Goal: Task Accomplishment & Management: Use online tool/utility

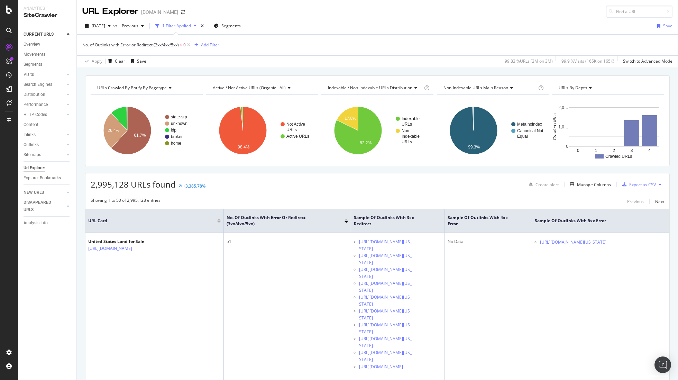
click at [190, 45] on icon at bounding box center [189, 45] width 6 height 7
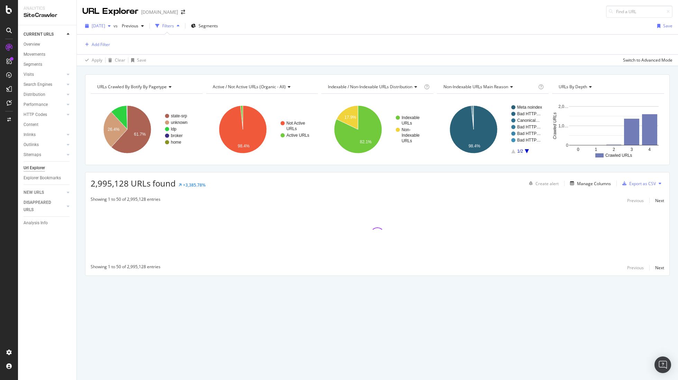
click at [111, 26] on icon "button" at bounding box center [109, 26] width 3 height 4
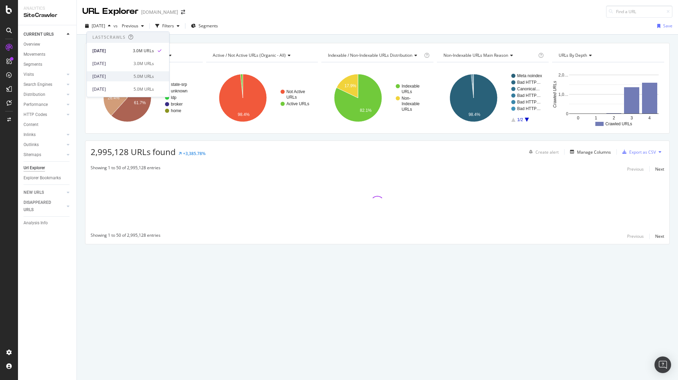
click at [113, 74] on div "[DATE]" at bounding box center [110, 76] width 37 height 6
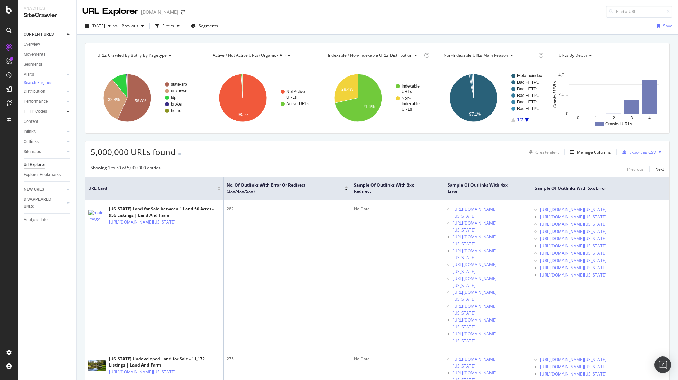
click at [67, 114] on icon at bounding box center [68, 111] width 3 height 4
click at [45, 125] on div "Top Charts" at bounding box center [37, 121] width 20 height 7
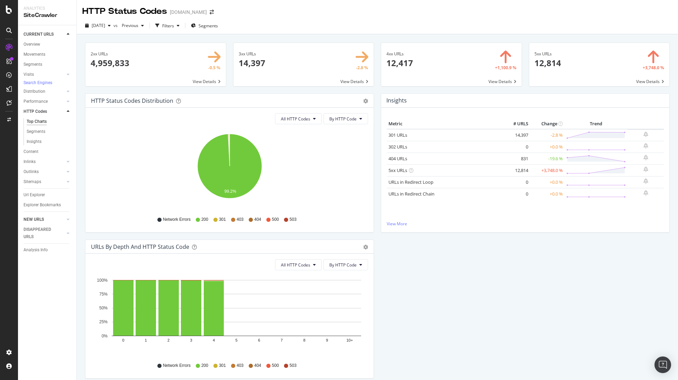
drag, startPoint x: 43, startPoint y: 198, endPoint x: 56, endPoint y: 194, distance: 13.2
click at [43, 198] on div "Url Explorer" at bounding box center [34, 194] width 21 height 7
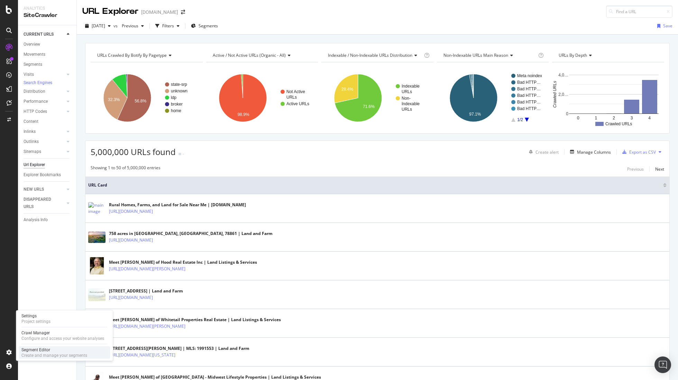
click at [38, 353] on div "Create and manage your segments" at bounding box center [54, 356] width 66 height 6
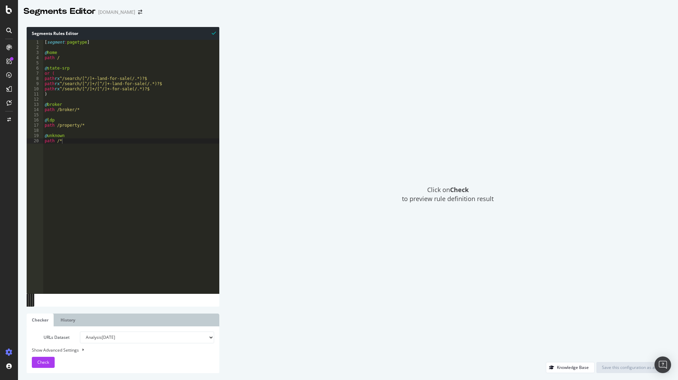
click at [170, 79] on div "[ segment : pagetype ] @ home path / @ state-srp or ( path rx ^/search/[^/]+-la…" at bounding box center [131, 172] width 176 height 264
drag, startPoint x: 177, startPoint y: 84, endPoint x: 182, endPoint y: 85, distance: 5.5
click at [176, 84] on div "[ segment : pagetype ] @ home path / @ state-srp or ( path rx ^/search/[^/]+-la…" at bounding box center [131, 172] width 176 height 264
type textarea "path rx ^/search/[^/]+/[^/]+-land-for-sale(/.*)?$ path rx ^/search/[^/]+/[^/]+-…"
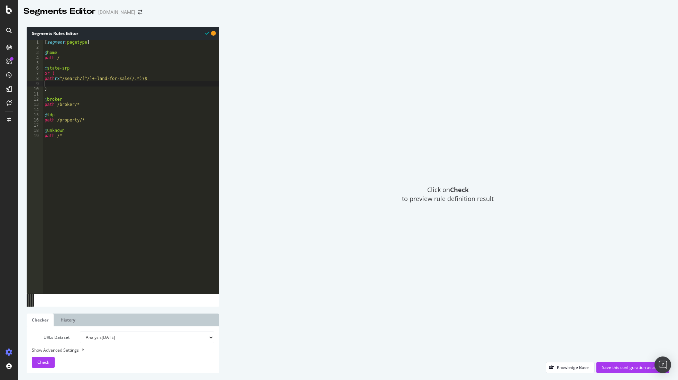
type textarea ")"
type textarea "("
type textarea "path rx ^/search/[^/]+-land-for-sale(/.*)?$"
click at [40, 364] on span "Check" at bounding box center [43, 362] width 12 height 6
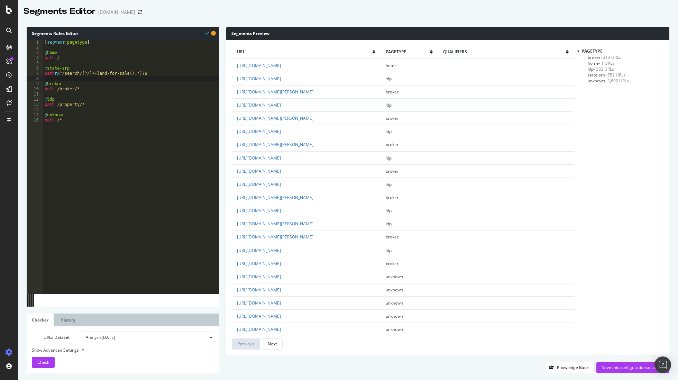
click at [601, 74] on span "state-srp - 652 URLs" at bounding box center [607, 75] width 38 height 6
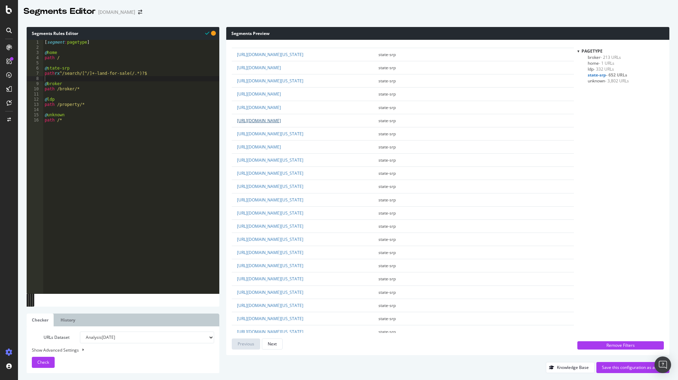
scroll to position [612, 0]
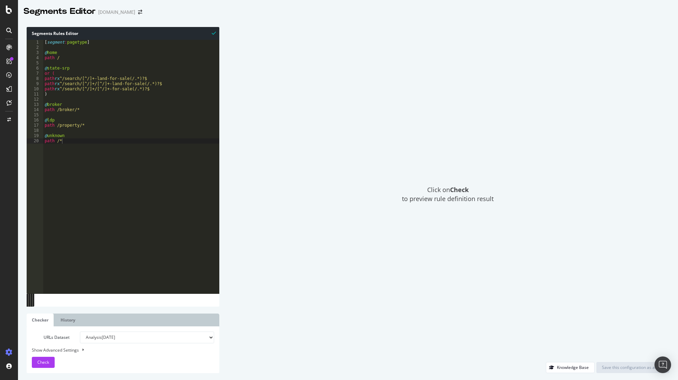
drag, startPoint x: 44, startPoint y: 76, endPoint x: 49, endPoint y: 98, distance: 22.8
click at [44, 76] on div "[ segment : pagetype ] @ home path / @ state-srp or ( path rx ^/search/[^/]+-la…" at bounding box center [131, 172] width 176 height 264
type textarea "("
type textarea ")"
type textarea "path rx ^/search/[^/]+/[^/]+-for-sale(/.*)?$"
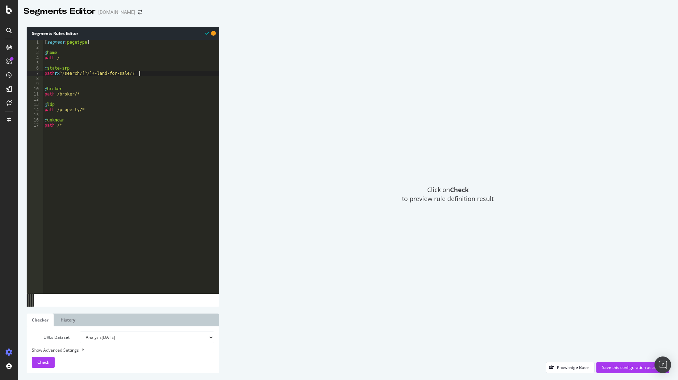
scroll to position [0, 8]
click at [45, 364] on span "Check" at bounding box center [43, 362] width 12 height 6
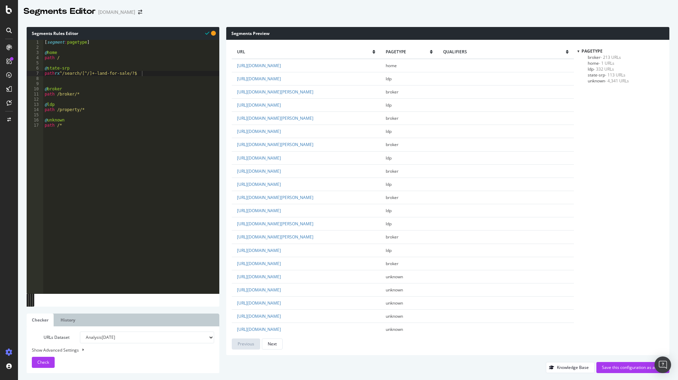
click at [602, 75] on span "state-srp - 113 URLs" at bounding box center [607, 75] width 38 height 6
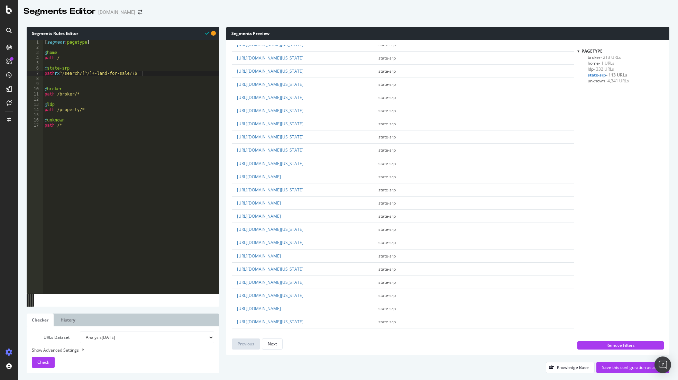
scroll to position [0, 0]
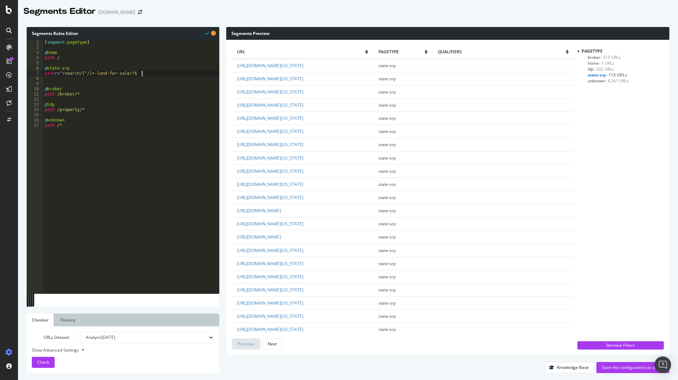
click at [154, 73] on div "[ segment : pagetype ] @ home path / @ state-srp path rx ^/search/[^/]+-land-fo…" at bounding box center [131, 172] width 176 height 264
type textarea "@unknown"
type textarea "@ldp"
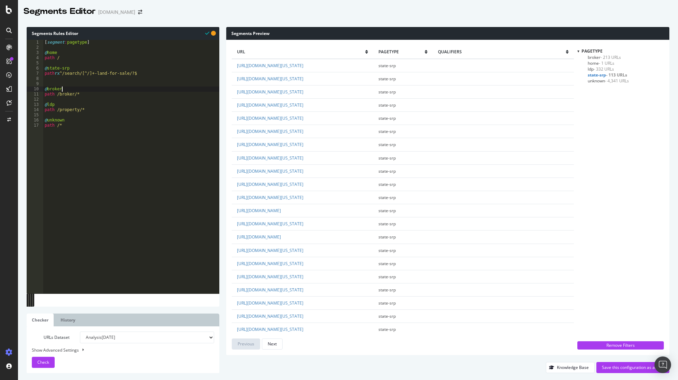
type textarea "@broker"
type textarea "@count-srp"
paste textarea "path rx ^/search/[^/]+-land-for-sale/?$"
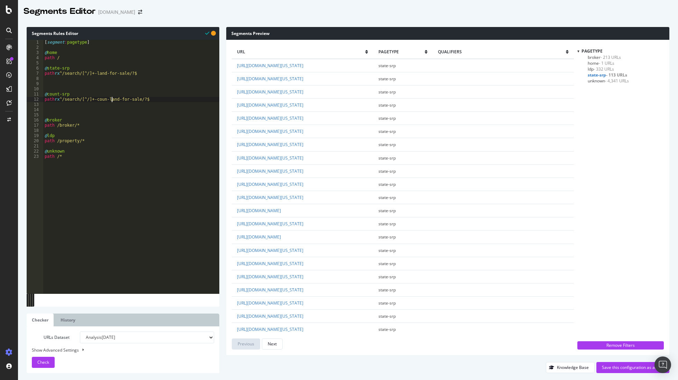
scroll to position [0, 6]
click at [44, 365] on span "Check" at bounding box center [43, 362] width 12 height 6
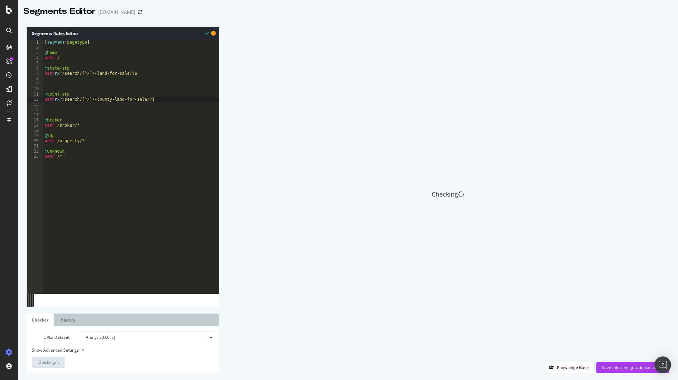
click at [58, 95] on div "[ segment : pagetype ] @ home path / @ state-srp path rx ^/search/[^/]+-land-fo…" at bounding box center [131, 172] width 176 height 264
type textarea "@county-srp"
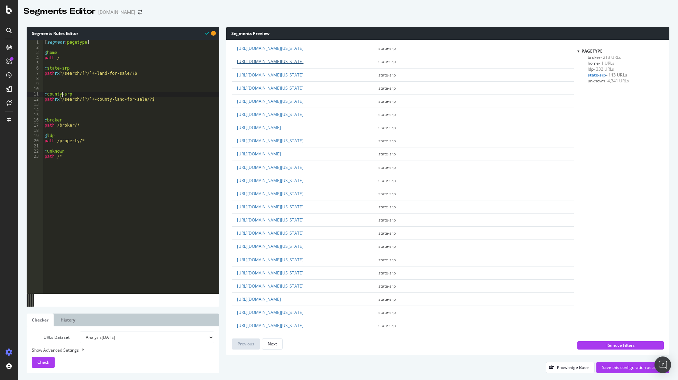
scroll to position [0, 0]
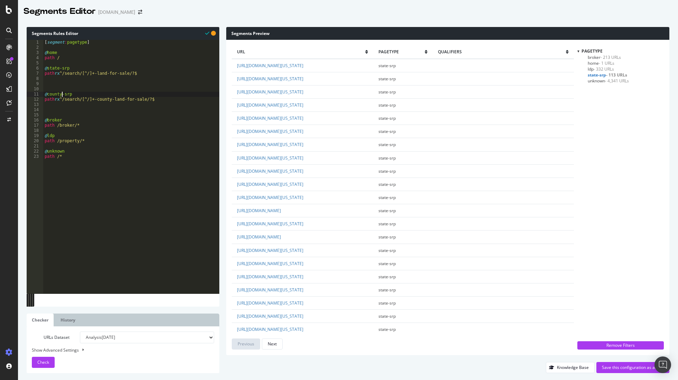
click at [173, 104] on div "[ segment : pagetype ] @ home path / @ state-srp path rx ^/search/[^/]+-land-fo…" at bounding box center [131, 172] width 176 height 264
type textarea "path rx ^/search/[^/]+-land-for-sale/?$"
type textarea "@count"
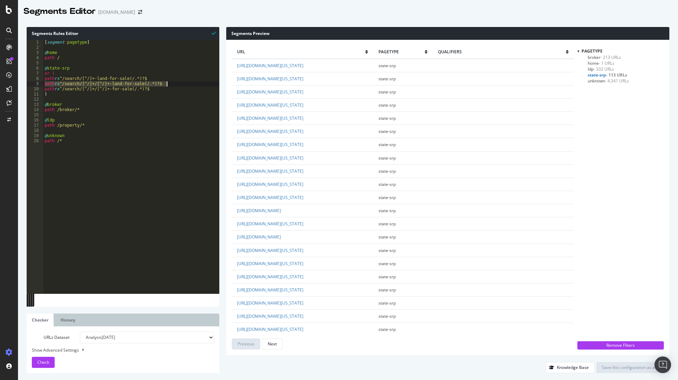
drag, startPoint x: 44, startPoint y: 84, endPoint x: 170, endPoint y: 86, distance: 125.7
click at [170, 86] on div "[ segment : pagetype ] @ home path / @ state-srp or ( path rx ^/search/[^/]+-la…" at bounding box center [131, 172] width 176 height 264
click at [89, 94] on div "[ segment : pagetype ] @ home path / @ state-srp or ( path rx ^/search/[^/]+-la…" at bounding box center [131, 172] width 176 height 264
type textarea ")"
type textarea "c"
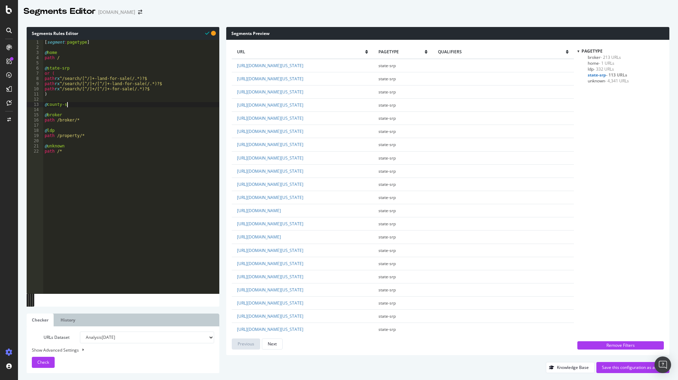
scroll to position [0, 2]
type textarea "@county-srp"
paste textarea "path rx ^/search/[^/]+/[^/]+-land-for-sale(/.*)?$"
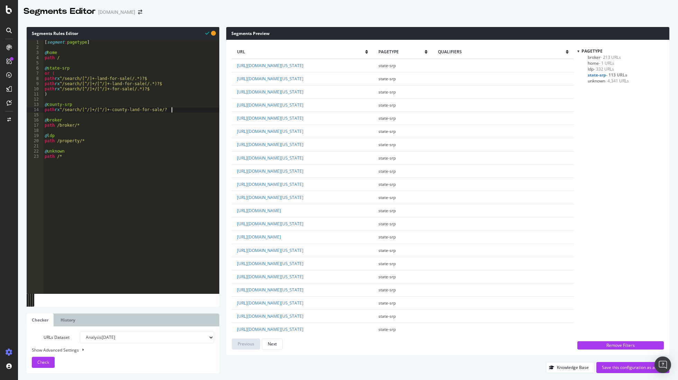
type textarea "path rx ^/search/[^/]+/[^/]+-county-land-for-sale/?$"
type textarea "@county-filtered-srp"
paste textarea "path rx ^/search/[^/]+/[^/]+-land-for-sale(/.*)?$"
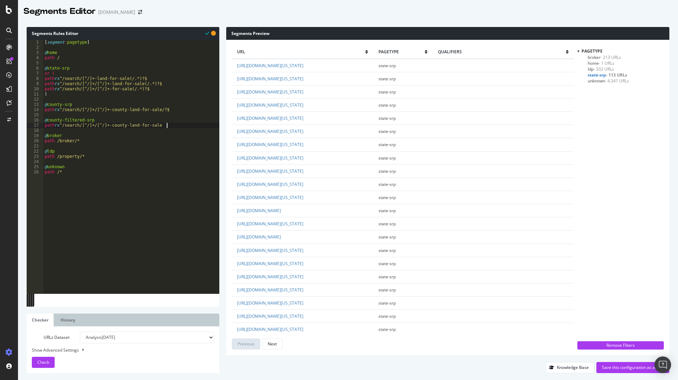
scroll to position [0, 10]
type textarea "path rx ^/search/[^/]+/[^/]+-county-land-for-sale/*"
paste textarea "path rx ^/search/[^/]+/[^/]+-land-for-sale(/.*)?$"
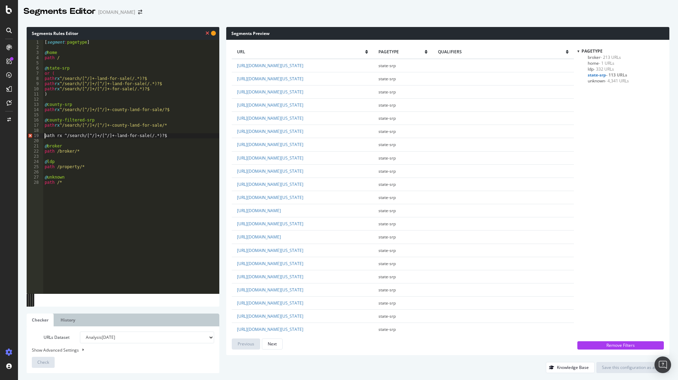
type textarea "path rx ^/search/[^/]+/[^/]+-land-for-sale(/.*)?$"
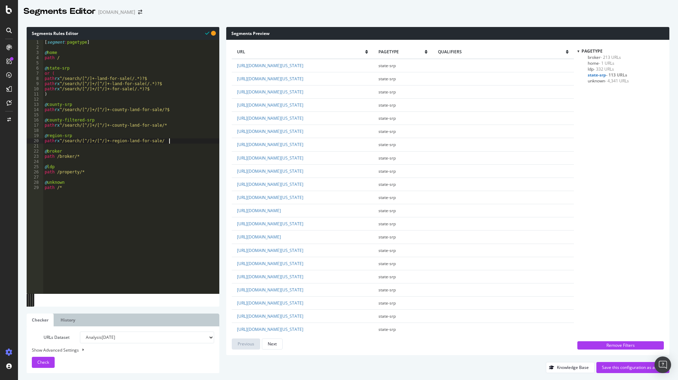
scroll to position [0, 10]
type textarea "@region-srp"
type textarea "path rx ^/search/[^/]+/[^/]+-region-land-for-sale/?$"
type textarea "@region-filtered-srp"
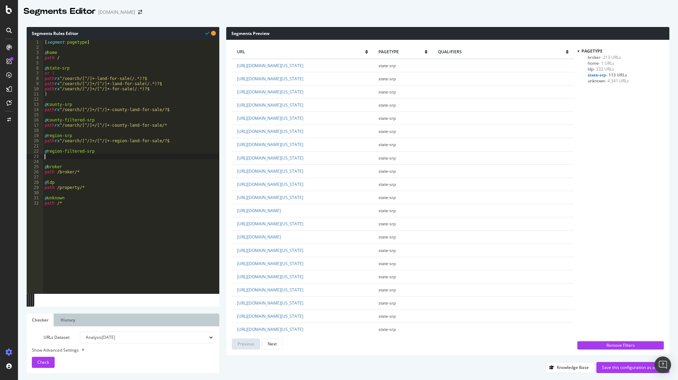
paste textarea "path rx ^/search/[^/]+/[^/]+-land-for-sale(/.*)?$"
drag, startPoint x: 53, startPoint y: 94, endPoint x: 41, endPoint y: 84, distance: 15.0
click at [41, 84] on div "path rx ^/search/[^/]+/[^/]+-region-land-for-sale/* 1 2 3 4 5 6 7 8 9 10 11 12 …" at bounding box center [123, 167] width 193 height 254
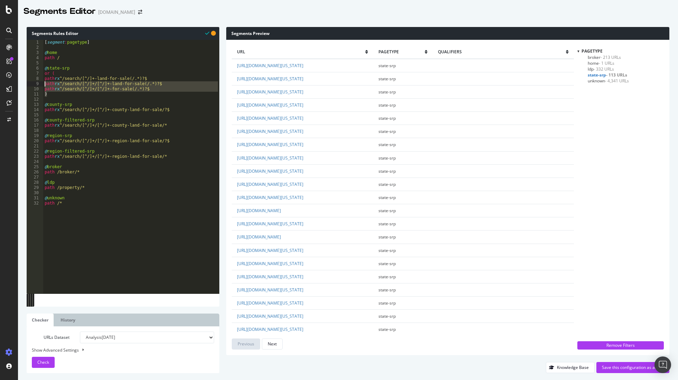
type textarea "path rx ^/search/[^/]+/[^/]+-land-for-sale(/.*)?$ path rx ^/search/[^/]+/[^/]+-…"
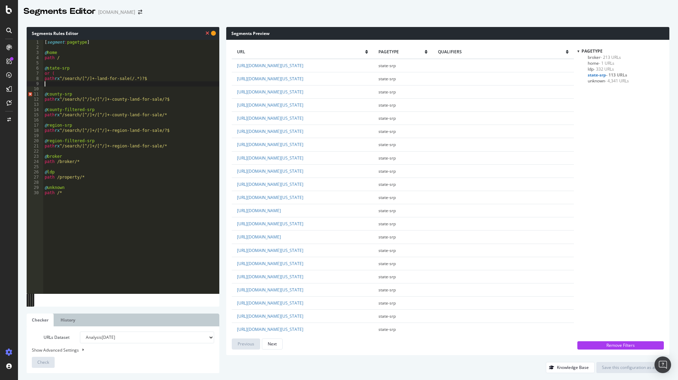
scroll to position [0, 0]
type textarea "or ("
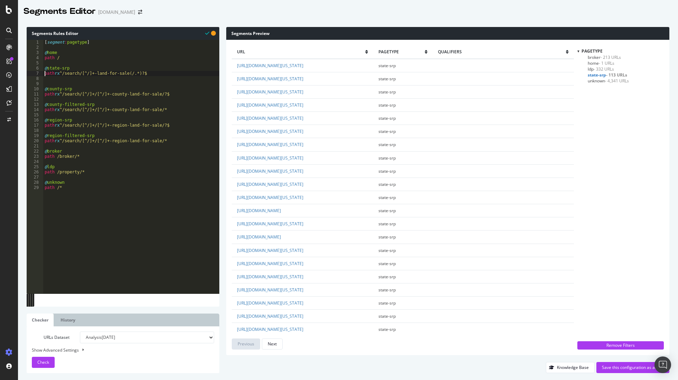
type textarea "path rx ^/search/[^/]+-land-for-sale(/.*)?$"
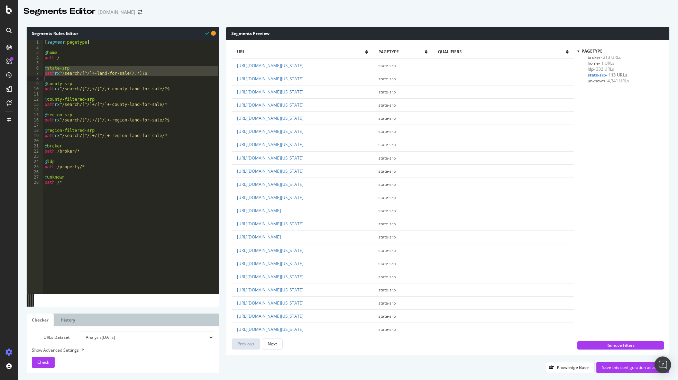
type textarea "@county-srp"
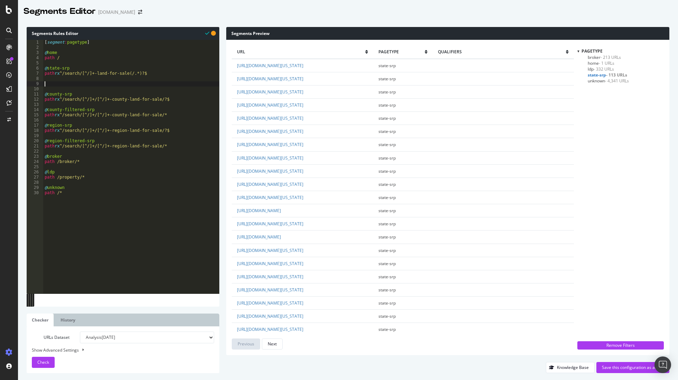
paste textarea "path rx ^/search/[^/]+-land-for-sale(/.*)?$"
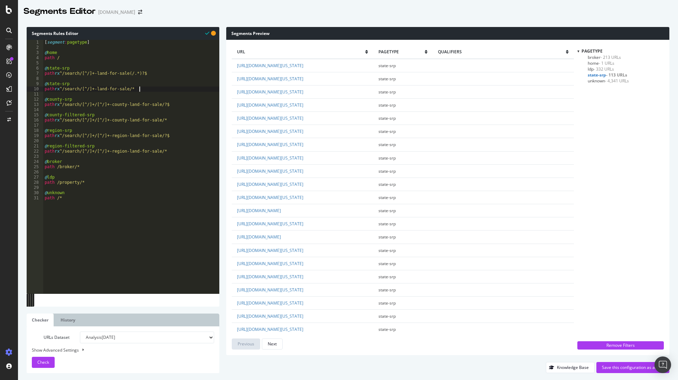
scroll to position [0, 7]
drag, startPoint x: 135, startPoint y: 74, endPoint x: 160, endPoint y: 74, distance: 25.3
click at [160, 74] on div "[ segment : pagetype ] @ home path / @ state-srp path rx ^/search/[^/]+-land-fo…" at bounding box center [131, 172] width 176 height 264
click at [50, 359] on button "Check" at bounding box center [43, 362] width 23 height 11
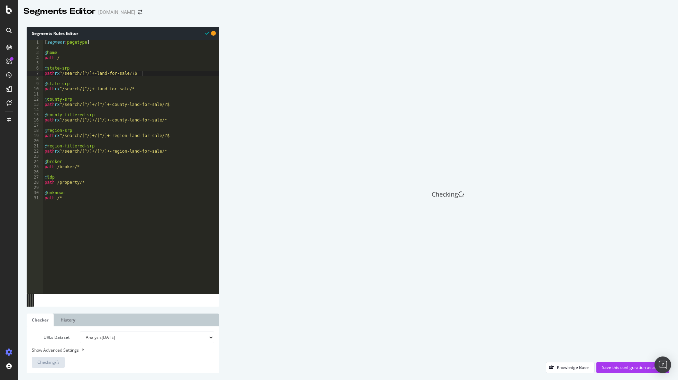
scroll to position [0, 2]
click at [62, 86] on div "[ segment : pagetype ] @ home path / @ state-srp path rx ^/search/[^/]+-land-fo…" at bounding box center [131, 172] width 176 height 264
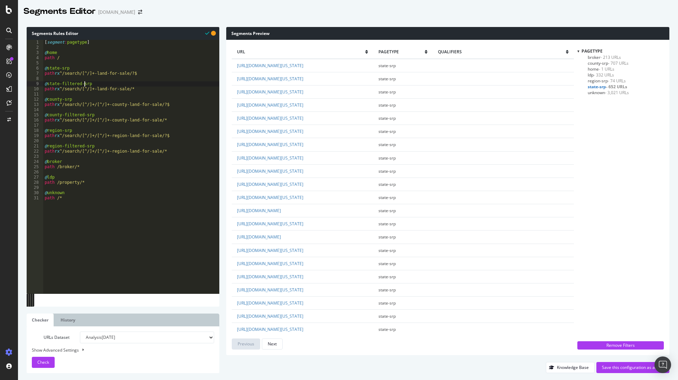
type textarea "@state-filtered-srp"
click at [61, 362] on div "URLs Dataset Analysis [DATE] Analysis [DATE] Analysis [DATE] Analysis [DATE] An…" at bounding box center [123, 350] width 182 height 36
click at [50, 362] on button "Check" at bounding box center [43, 362] width 23 height 11
click at [603, 62] on span "county-srp - 707 URLs" at bounding box center [608, 63] width 41 height 6
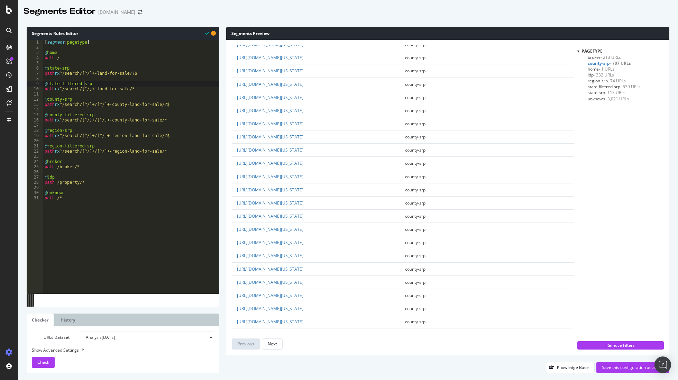
scroll to position [0, 0]
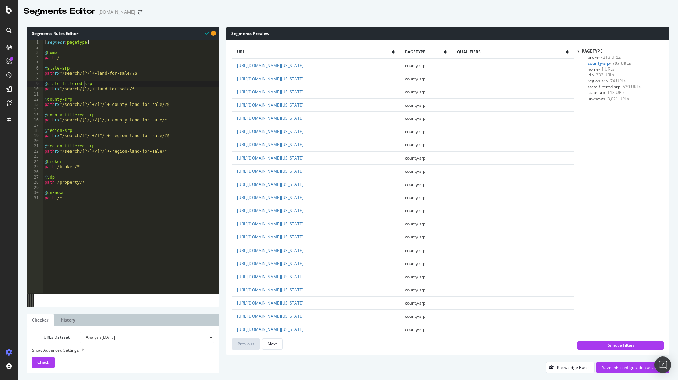
click at [601, 93] on span "state-srp - 113 URLs" at bounding box center [607, 93] width 38 height 6
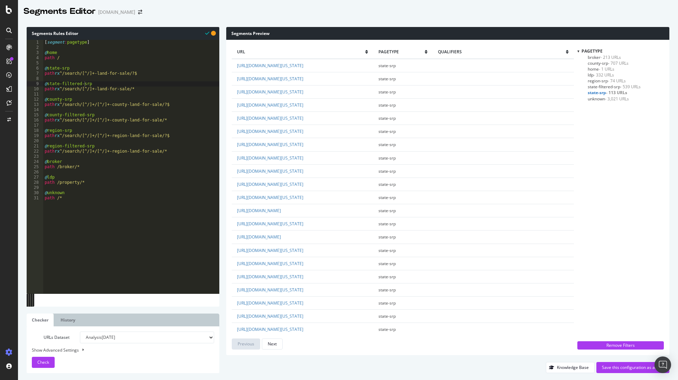
click at [601, 84] on span "state-filtered-srp - 539 URLs" at bounding box center [614, 87] width 53 height 6
click at [623, 368] on div "Save this configuration as active" at bounding box center [633, 368] width 62 height 6
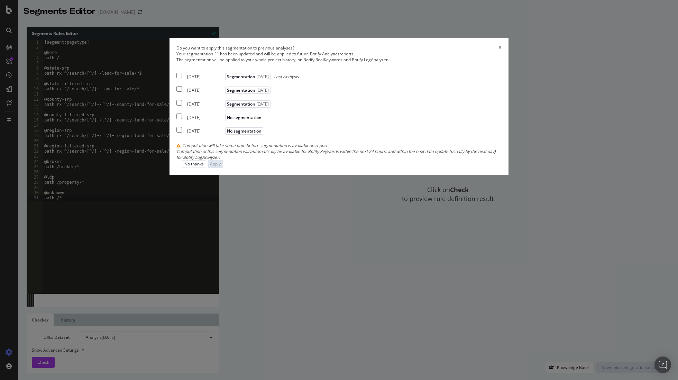
click at [182, 78] on input "modal" at bounding box center [180, 76] width 6 height 6
checkbox input "true"
click at [221, 167] on div "Apply" at bounding box center [215, 164] width 11 height 6
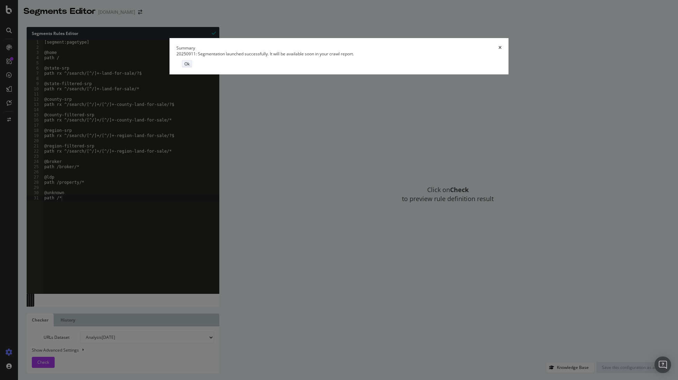
click at [192, 68] on button "Ok" at bounding box center [187, 63] width 10 height 7
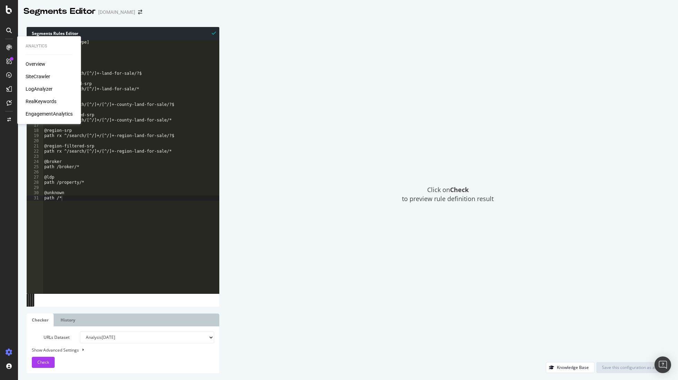
click at [45, 76] on div "SiteCrawler" at bounding box center [38, 76] width 25 height 7
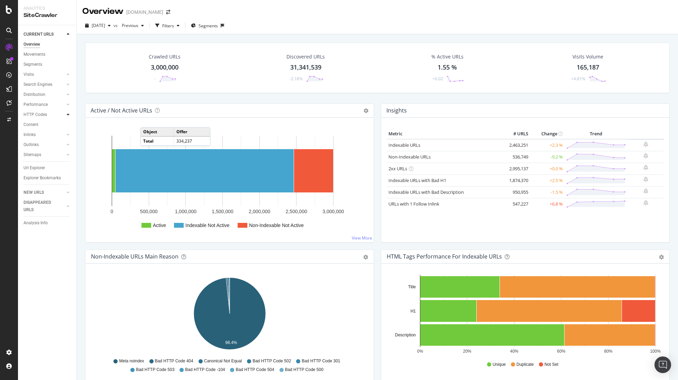
click at [66, 115] on div at bounding box center [68, 114] width 7 height 7
click at [43, 123] on div "Top Charts" at bounding box center [37, 124] width 20 height 7
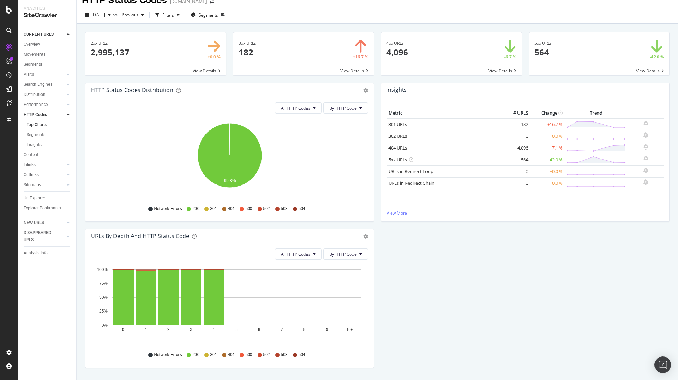
scroll to position [34, 0]
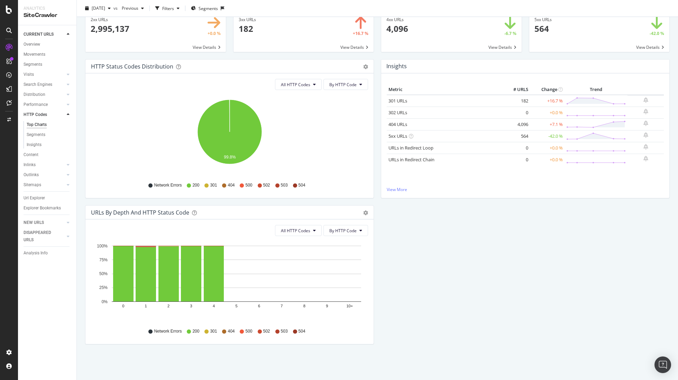
click at [67, 165] on icon at bounding box center [68, 165] width 3 height 4
click at [42, 142] on div "Top Charts" at bounding box center [37, 144] width 20 height 7
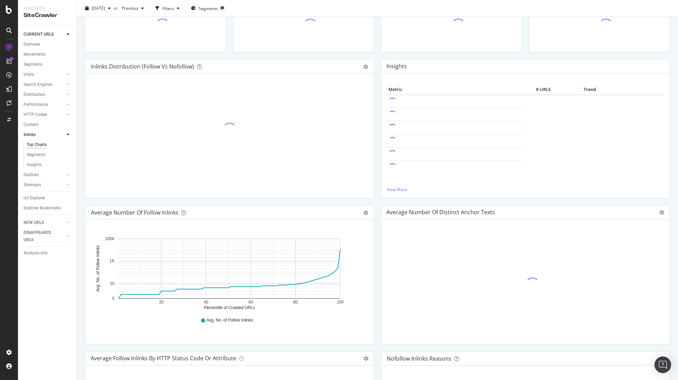
click at [66, 176] on div at bounding box center [68, 174] width 7 height 7
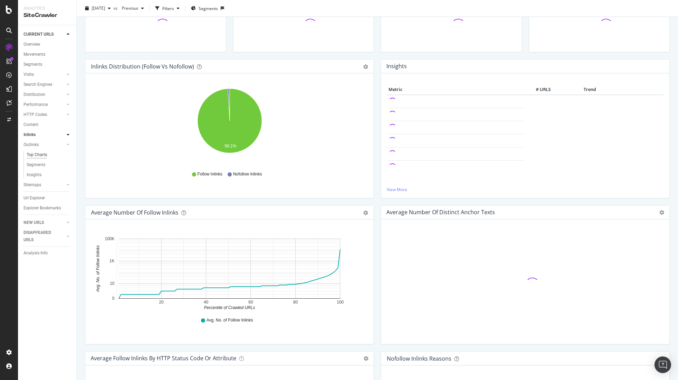
click at [39, 153] on div "Top Charts" at bounding box center [37, 154] width 20 height 7
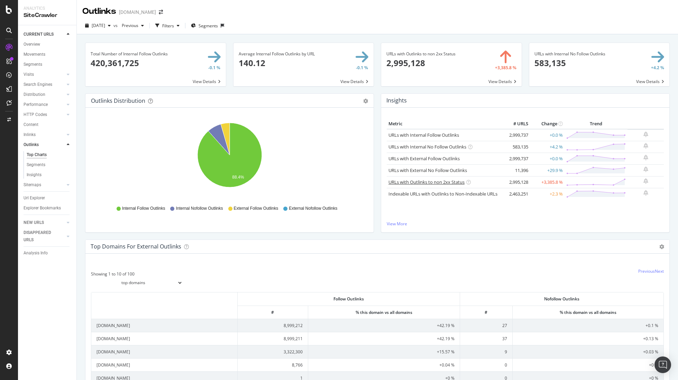
click at [449, 184] on link "URLs with Outlinks to non 2xx Status" at bounding box center [427, 182] width 76 height 6
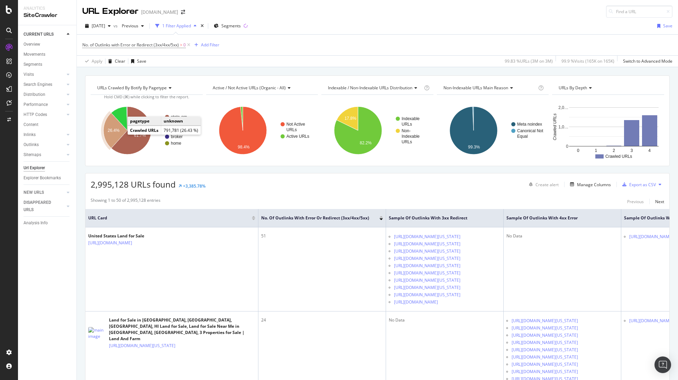
click at [115, 133] on text "26.4%" at bounding box center [114, 130] width 12 height 5
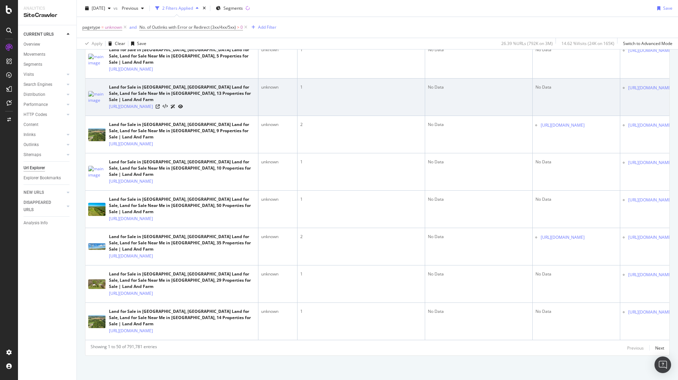
scroll to position [1610, 0]
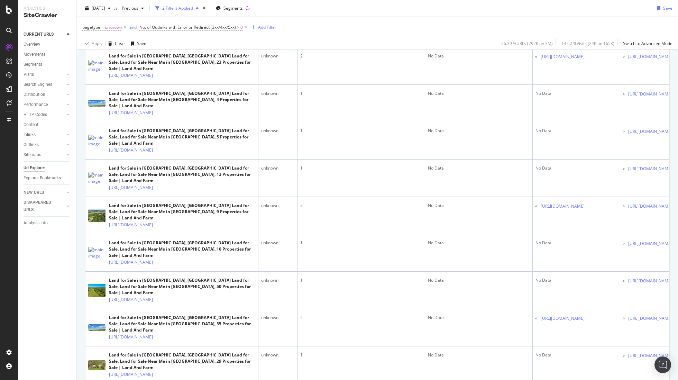
click at [182, 40] on icon at bounding box center [180, 38] width 4 height 4
click at [41, 355] on div "Create and manage your segments" at bounding box center [54, 356] width 66 height 6
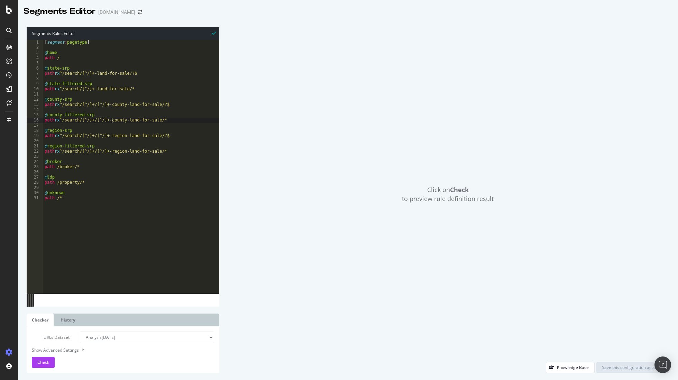
click at [111, 121] on div "[ segment : pagetype ] @ home path / @ state-srp path rx ^/search/[^/]+-land-fo…" at bounding box center [131, 172] width 176 height 264
paste textarea "/[^/]"
click at [51, 361] on button "Check" at bounding box center [43, 362] width 23 height 11
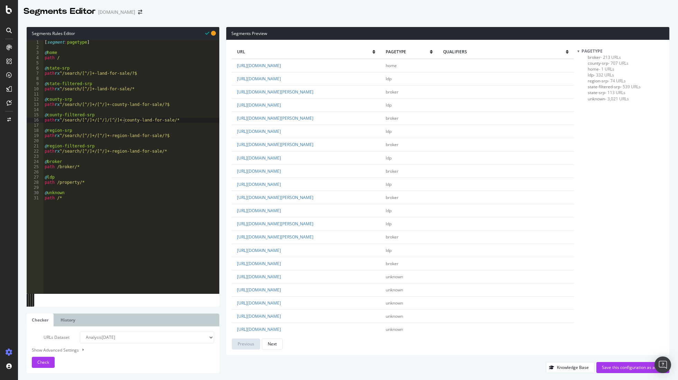
click at [602, 64] on span "county-srp - 707 URLs" at bounding box center [608, 63] width 41 height 6
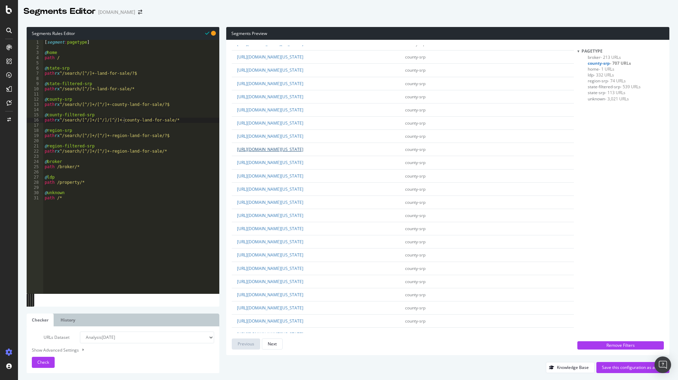
scroll to position [169, 0]
drag, startPoint x: 135, startPoint y: 105, endPoint x: 181, endPoint y: 105, distance: 46.4
click at [180, 105] on div "[ segment : pagetype ] @ home path / @ state-srp path rx ^/search/[^/]+-land-fo…" at bounding box center [131, 172] width 176 height 264
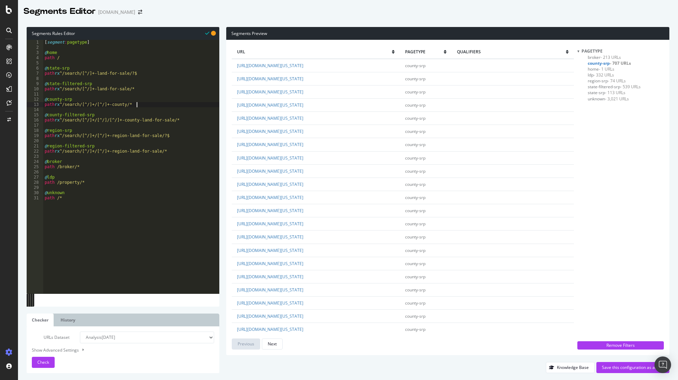
scroll to position [0, 7]
drag, startPoint x: 145, startPoint y: 121, endPoint x: 190, endPoint y: 121, distance: 45.0
click at [190, 121] on div "[ segment : pagetype ] @ home path / @ state-srp path rx ^/search/[^/]+-land-fo…" at bounding box center [131, 172] width 176 height 264
click at [38, 364] on span "Check" at bounding box center [43, 362] width 12 height 6
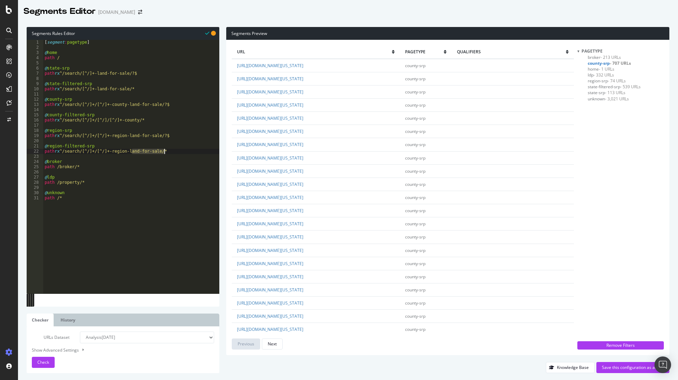
drag, startPoint x: 132, startPoint y: 153, endPoint x: 189, endPoint y: 207, distance: 78.9
click at [165, 154] on div "[ segment : pagetype ] @ home path / @ state-srp path rx ^/search/[^/]+-land-fo…" at bounding box center [131, 172] width 176 height 264
click at [45, 365] on span "Check" at bounding box center [43, 362] width 12 height 6
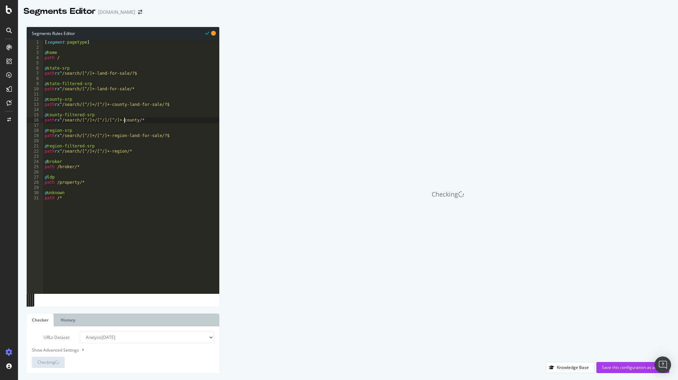
drag, startPoint x: 124, startPoint y: 122, endPoint x: 131, endPoint y: 151, distance: 30.6
click at [124, 122] on div "[ segment : pagetype ] @ home path / @ state-srp path rx ^/search/[^/]+-land-fo…" at bounding box center [131, 172] width 176 height 264
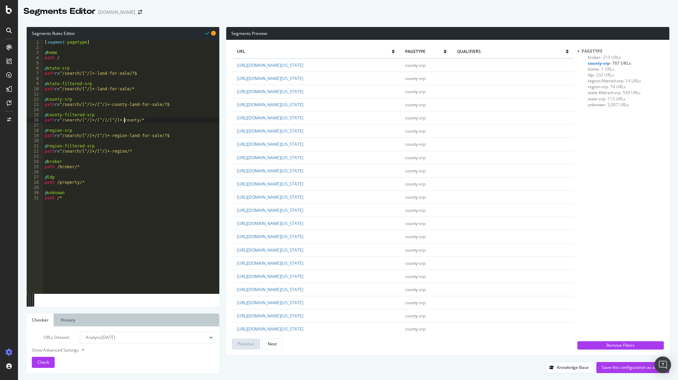
scroll to position [0, 0]
click at [595, 106] on span "unknown - 3,007 URLs" at bounding box center [608, 105] width 41 height 6
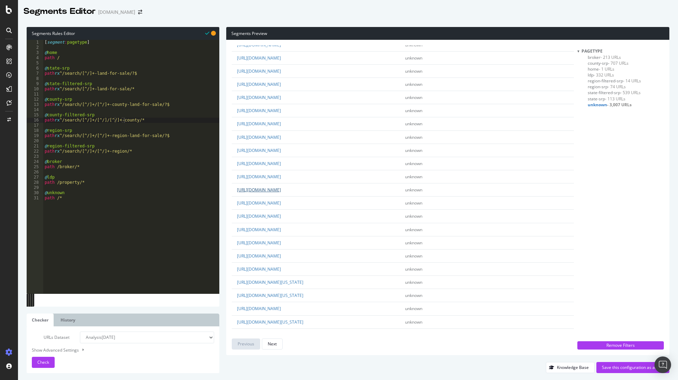
scroll to position [21, 0]
click at [94, 219] on div "[ segment : pagetype ] @ home path / @ state-srp path rx ^/search/[^/]+-land-fo…" at bounding box center [131, 172] width 176 height 264
drag, startPoint x: 55, startPoint y: 177, endPoint x: 44, endPoint y: 176, distance: 11.4
click at [44, 176] on div "[ segment : pagetype ] @ home path / @ state-srp path rx ^/search/[^/]+-land-fo…" at bounding box center [131, 172] width 176 height 264
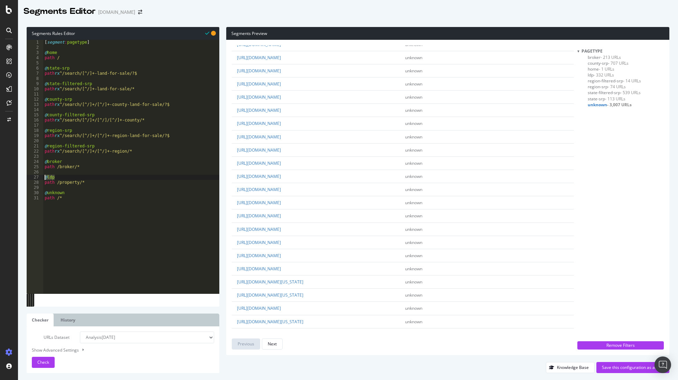
scroll to position [0, 0]
type textarea "@unknown"
paste textarea "path /property/*"
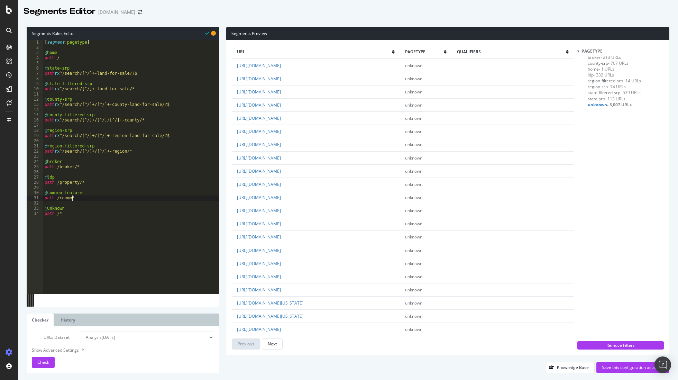
scroll to position [0, 2]
type textarea "path /common-feature-*"
paste textarea "path /property/*"
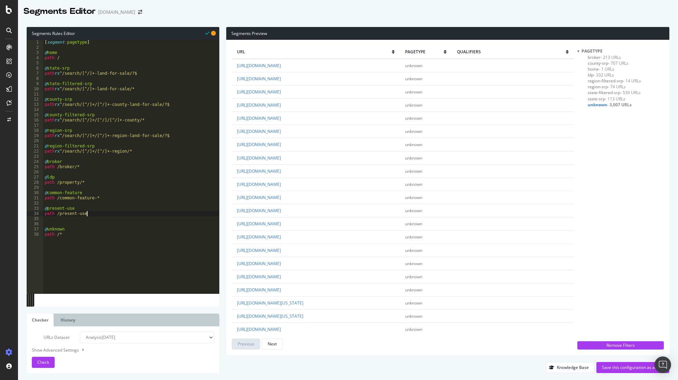
type textarea "path /present-use*"
paste textarea "path /property/*"
type textarea "path /property/*"
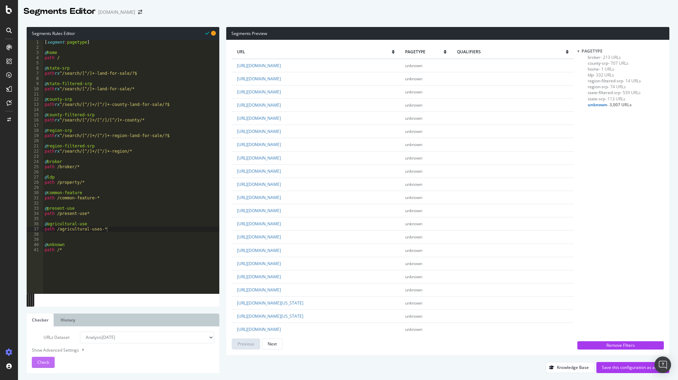
click at [42, 364] on span "Check" at bounding box center [43, 362] width 12 height 6
click at [87, 214] on div "[ segment : pagetype ] @ home path / @ state-srp path rx ^/search/[^/]+-land-fo…" at bounding box center [131, 172] width 176 height 264
type textarea "@present-use"
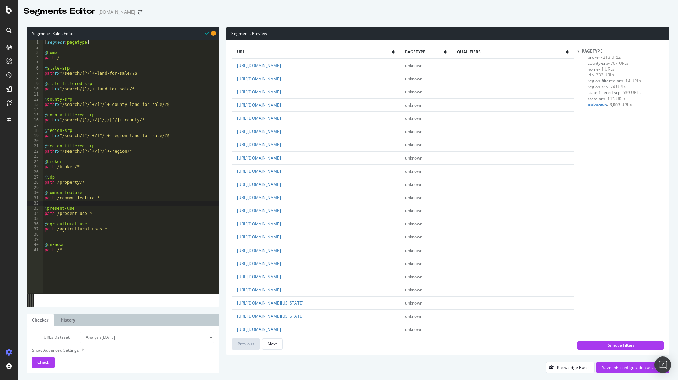
type textarea "@common-feature"
type textarea "@ldp"
type textarea "@broker"
type textarea "@unknown"
type textarea "@agricultural-use"
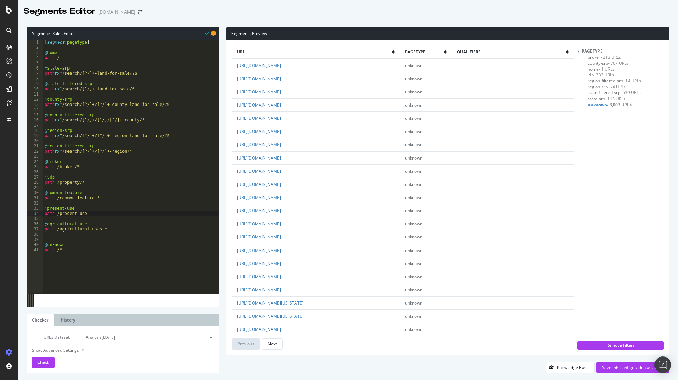
paste textarea "[^/]"
click at [42, 360] on span "Check" at bounding box center [43, 362] width 12 height 6
click at [121, 215] on div "[ segment : pagetype ] @ home path / @ state-srp path rx ^/search/[^/]+-land-fo…" at bounding box center [131, 172] width 176 height 264
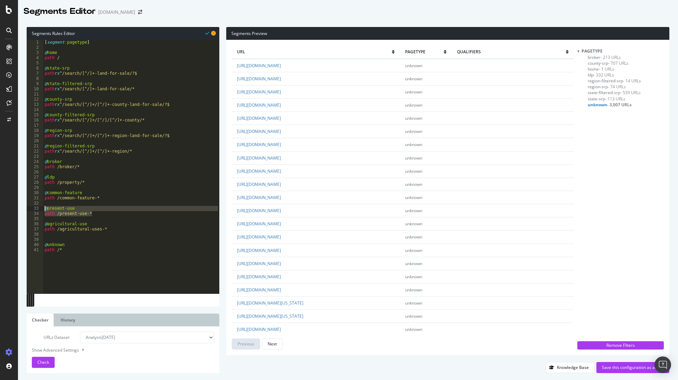
drag, startPoint x: 55, startPoint y: 169, endPoint x: 66, endPoint y: 186, distance: 20.8
click at [55, 169] on div "[ segment : pagetype ] @ home path / @ state-srp path rx ^/search/[^/]+-land-fo…" at bounding box center [131, 172] width 176 height 264
click at [605, 56] on span "- 213 URLs" at bounding box center [611, 57] width 20 height 6
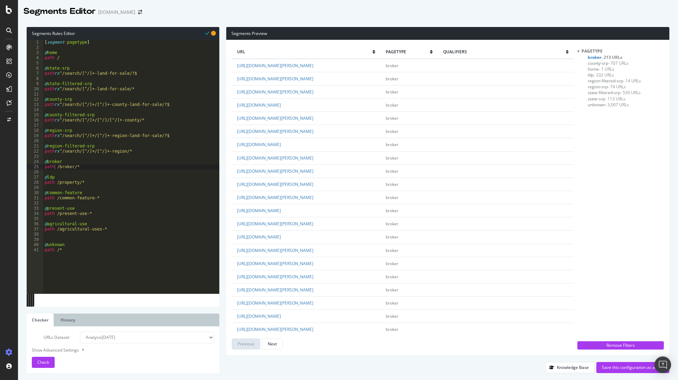
click at [602, 64] on span "county-srp - 707 URLs" at bounding box center [608, 63] width 41 height 6
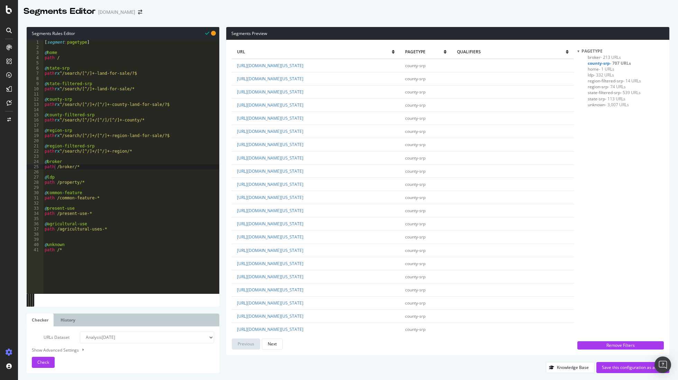
click at [600, 105] on span "unknown - 3,007 URLs" at bounding box center [608, 105] width 41 height 6
drag, startPoint x: 57, startPoint y: 199, endPoint x: 67, endPoint y: 208, distance: 13.0
click at [56, 199] on div "[ segment : pagetype ] @ home path / @ state-srp path rx ^/search/[^/]+-land-fo…" at bounding box center [131, 172] width 176 height 264
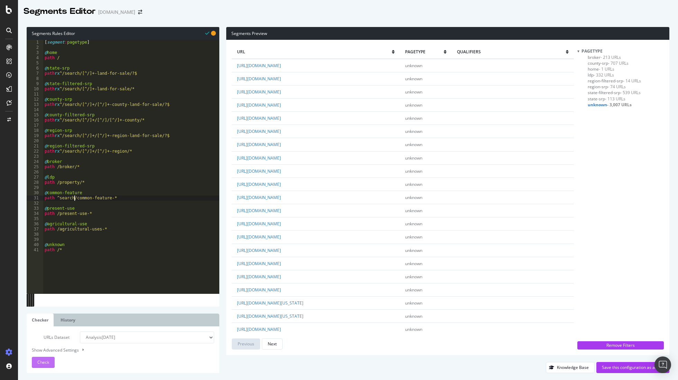
click at [46, 366] on div "Check" at bounding box center [43, 362] width 12 height 10
drag, startPoint x: 56, startPoint y: 199, endPoint x: 56, endPoint y: 203, distance: 3.5
click at [56, 199] on div "[ segment : pagetype ] @ home path / @ state-srp path rx ^/search/[^/]+-land-fo…" at bounding box center [131, 172] width 176 height 264
type textarea "path rx ^search/common-feature-*"
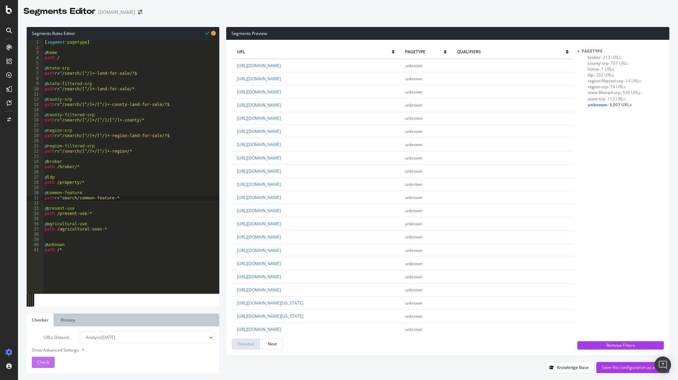
click at [45, 358] on div "Check" at bounding box center [43, 362] width 12 height 10
click at [120, 201] on div "[ segment : pagetype ] @ home path / @ state-srp path rx ^/search/[^/]+-land-fo…" at bounding box center [131, 172] width 176 height 264
drag, startPoint x: 119, startPoint y: 198, endPoint x: 119, endPoint y: 207, distance: 9.0
click at [119, 199] on div "[ segment : pagetype ] @ home path / @ state-srp path rx ^/search/[^/]+-land-fo…" at bounding box center [131, 172] width 176 height 264
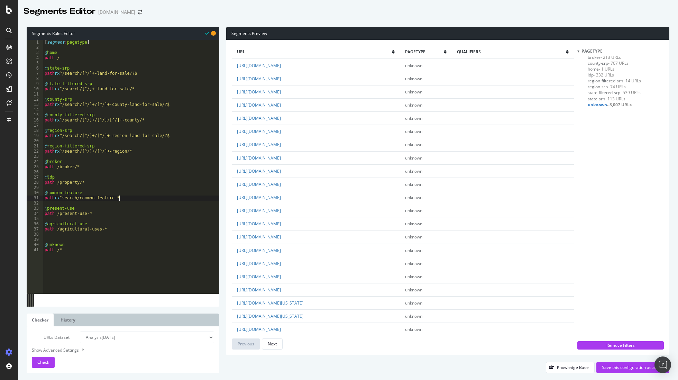
scroll to position [0, 6]
click at [44, 361] on span "Check" at bounding box center [43, 362] width 12 height 6
drag, startPoint x: 82, startPoint y: 198, endPoint x: 68, endPoint y: 222, distance: 27.9
click at [57, 199] on div "[ segment : pagetype ] @ home path / @ state-srp path rx ^/search/[^/]+-land-fo…" at bounding box center [131, 172] width 176 height 264
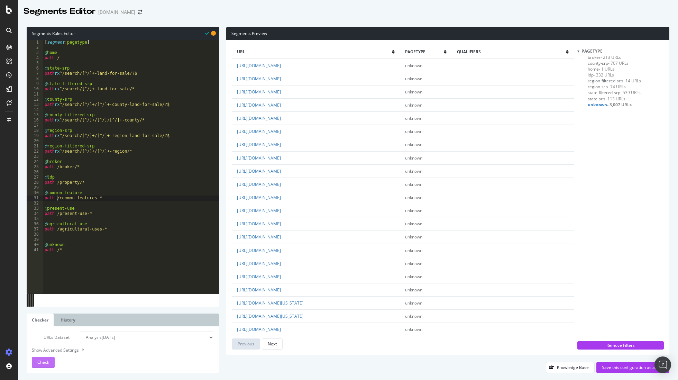
click at [45, 363] on span "Check" at bounding box center [43, 362] width 12 height 6
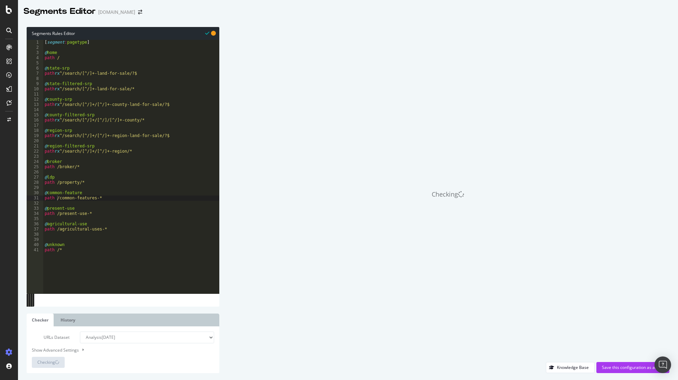
drag, startPoint x: 56, startPoint y: 199, endPoint x: 56, endPoint y: 214, distance: 14.2
click at [56, 199] on div "[ segment : pagetype ] @ home path / @ state-srp path rx ^/search/[^/]+-land-fo…" at bounding box center [131, 172] width 176 height 264
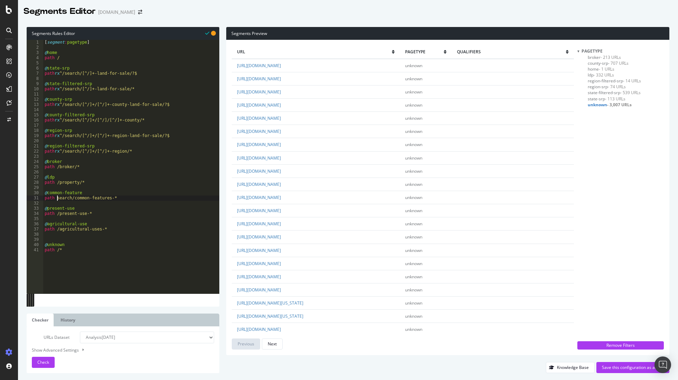
scroll to position [0, 1]
click at [44, 360] on span "Check" at bounding box center [43, 362] width 12 height 6
click at [611, 64] on span "common-feature - 2 URLs" at bounding box center [612, 63] width 48 height 6
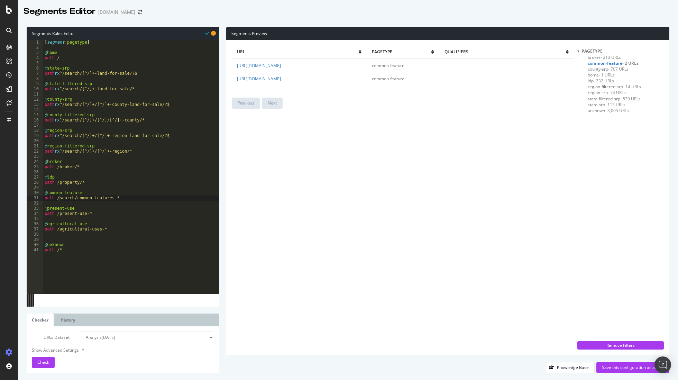
click at [56, 216] on div "[ segment : pagetype ] @ home path / @ state-srp path rx ^/search/[^/]+-land-fo…" at bounding box center [131, 172] width 176 height 264
type textarea "@present-use"
type textarea "path /search/common-features-*"
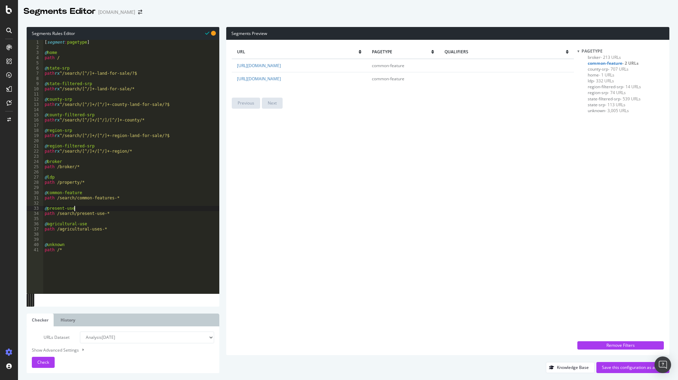
type textarea "path /search/present-use-*"
click at [43, 364] on span "Check" at bounding box center [43, 362] width 12 height 6
click at [599, 124] on span "unknown - 2,840 URLs" at bounding box center [608, 122] width 41 height 6
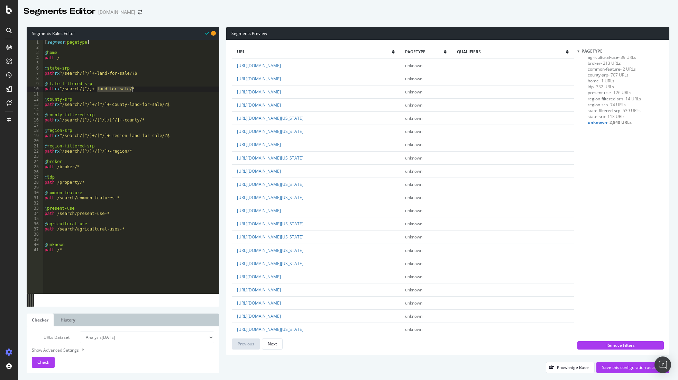
drag, startPoint x: 98, startPoint y: 90, endPoint x: 144, endPoint y: 119, distance: 54.9
click at [133, 91] on div "[ segment : pagetype ] @ home path / @ state-srp path rx ^/search/[^/]+-land-fo…" at bounding box center [131, 172] width 176 height 264
click at [47, 361] on span "Check" at bounding box center [43, 362] width 12 height 6
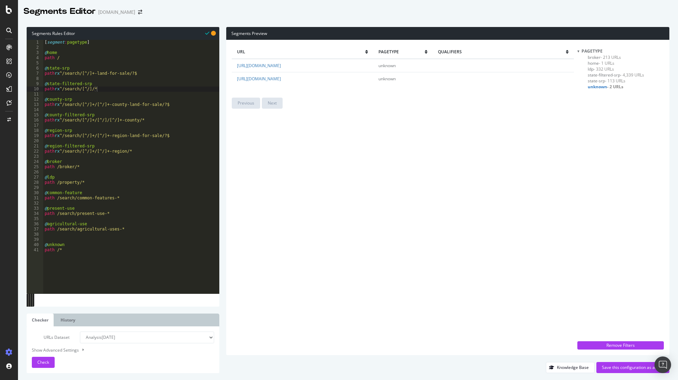
click at [603, 75] on span "state-filtered-srp - 4,339 URLs" at bounding box center [616, 75] width 56 height 6
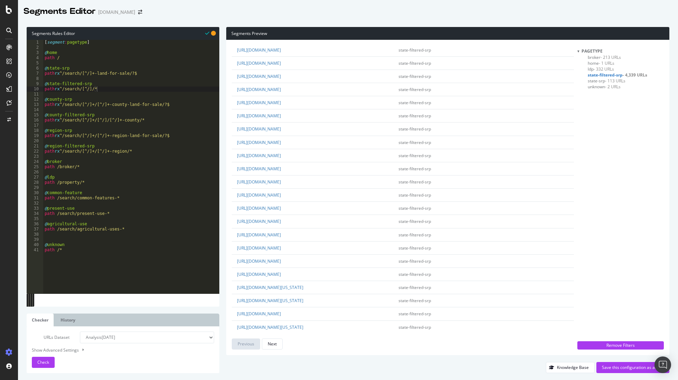
scroll to position [0, 0]
click at [595, 87] on span "unknown - 2 URLs" at bounding box center [604, 87] width 33 height 6
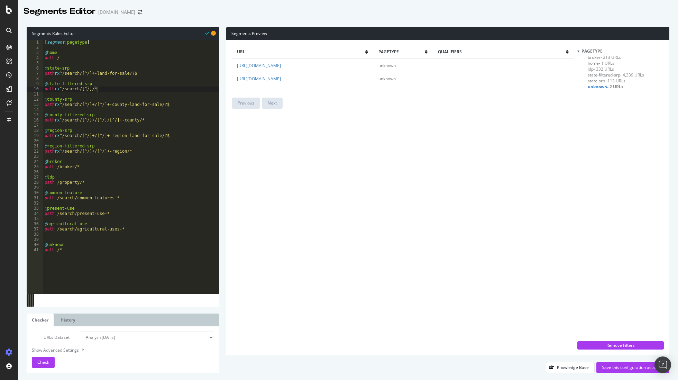
click at [596, 81] on span "state-srp - 113 URLs" at bounding box center [607, 81] width 38 height 6
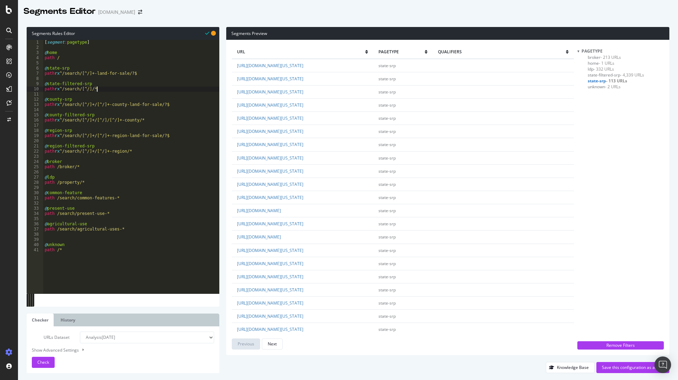
drag, startPoint x: 96, startPoint y: 89, endPoint x: 101, endPoint y: 109, distance: 21.1
click at [96, 89] on div "[ segment : pagetype ] @ home path / @ state-srp path rx ^/search/[^/]+-land-fo…" at bounding box center [131, 172] width 176 height 264
paste textarea "Cursor at row 10"
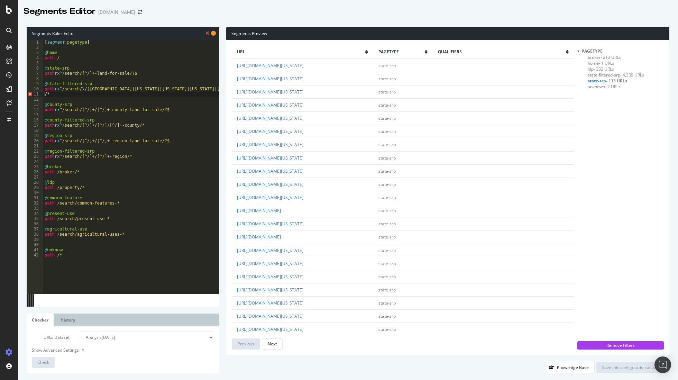
click at [92, 89] on div "[ segment : pagetype ] @ home path / @ state-srp path rx ^/search/[^/]+-land-fo…" at bounding box center [677, 172] width 1269 height 264
type textarea "path rx ^/search/\(united-states|alabama|alaska|arizona|arkansas|california|col…"
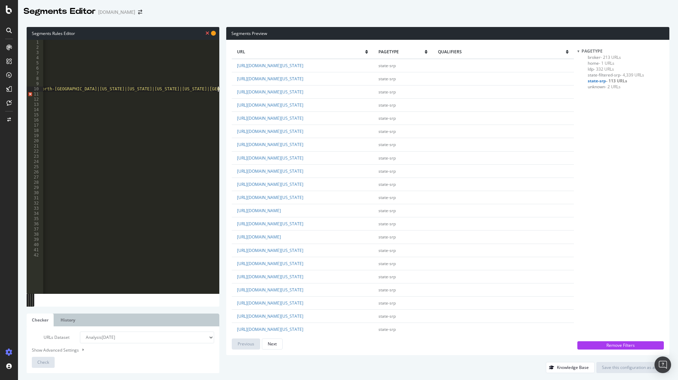
scroll to position [0, 1090]
type textarea "/*"
type textarea "path rx ^/search/\(united-states|alabama|alaska|arizona|arkansas|california|col…"
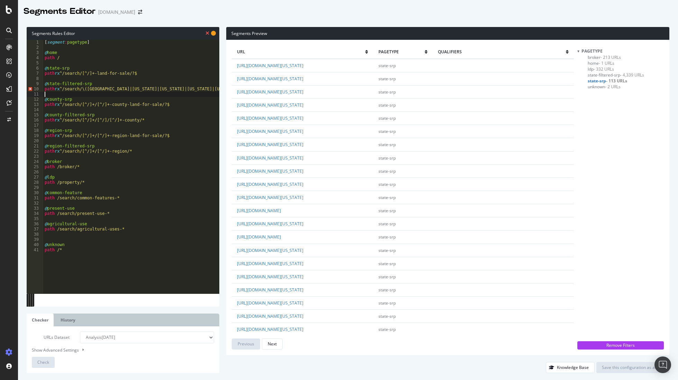
type textarea "path rx ^/search/\(united-states|alabama|alaska|arizona|arkansas|california|col…"
click at [135, 229] on div "[ segment : pagetype ] @ home path / @ state-srp path rx ^/search/[^/]+-land-fo…" at bounding box center [677, 172] width 1269 height 264
type textarea "path /search/agricultural-uses-*"
type textarea "@about"
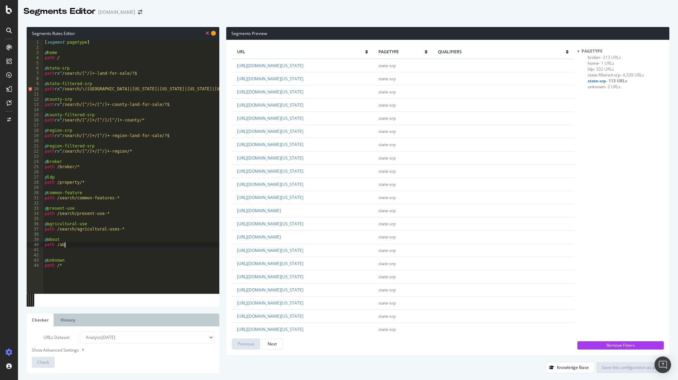
scroll to position [0, 2]
type textarea "path /about/*"
type textarea "@about"
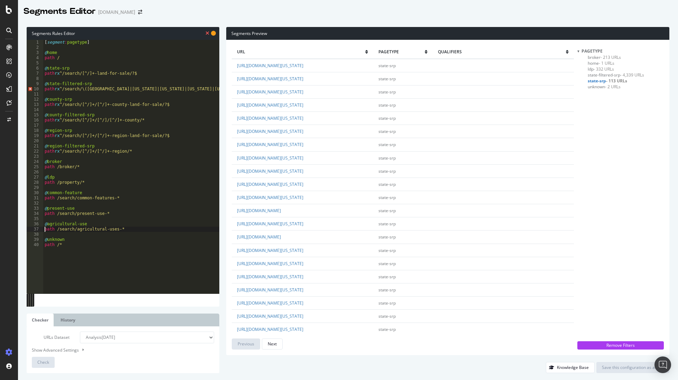
type textarea "@agricultural-use"
type textarea "@present-use"
drag, startPoint x: 87, startPoint y: 91, endPoint x: 89, endPoint y: 122, distance: 30.2
click at [87, 91] on div "[ segment : pagetype ] @ home path / @ state-srp path rx ^/search/[^/]+-land-fo…" at bounding box center [675, 172] width 1269 height 264
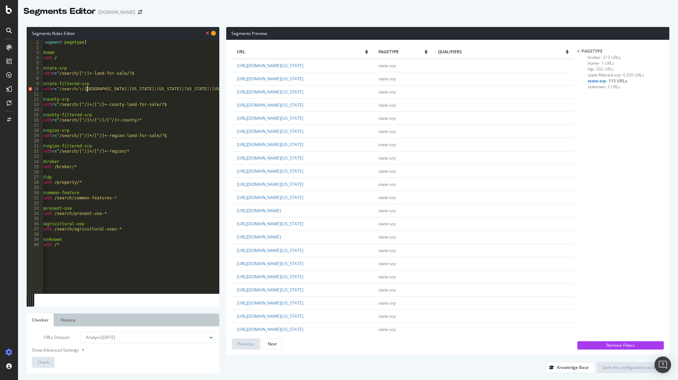
type textarea "path rx ^/search/(united-states|alabama|alaska|arizona|arkansas|california|colo…"
click at [44, 360] on span "Check" at bounding box center [43, 362] width 12 height 6
click at [617, 91] on span "state-filtered-srp - 3,956 URLs" at bounding box center [616, 93] width 56 height 6
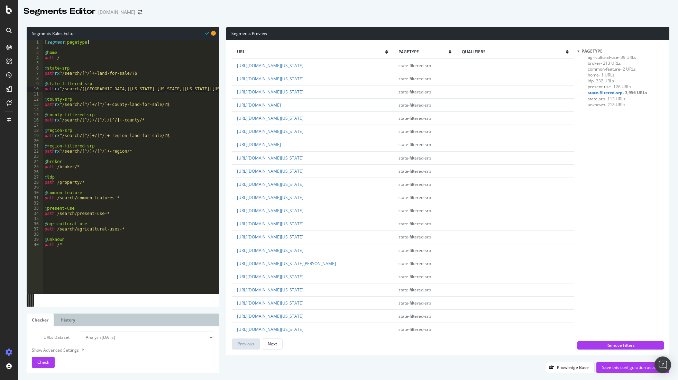
click at [153, 91] on div "[ segment : pagetype ] @ home path / @ state-srp path rx ^/search/[^/]+-land-fo…" at bounding box center [675, 172] width 1264 height 264
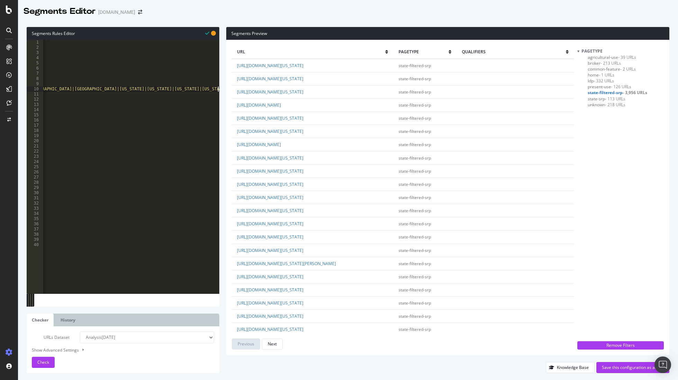
scroll to position [0, 1086]
paste textarea "Cursor at row 10"
click at [60, 34] on div "Segments Rules Editor" at bounding box center [123, 33] width 193 height 13
drag, startPoint x: 218, startPoint y: 89, endPoint x: 210, endPoint y: 101, distance: 14.2
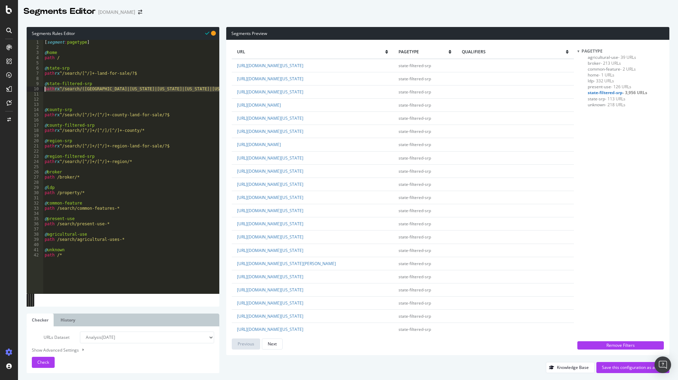
click at [73, 87] on div "[ segment : pagetype ] @ home path / @ state-srp path rx ^/search/[^/]+-land-fo…" at bounding box center [674, 172] width 1262 height 264
type textarea "path rx ^/search/(united-states|alabama|alaska|arizona|arkansas|california|colo…"
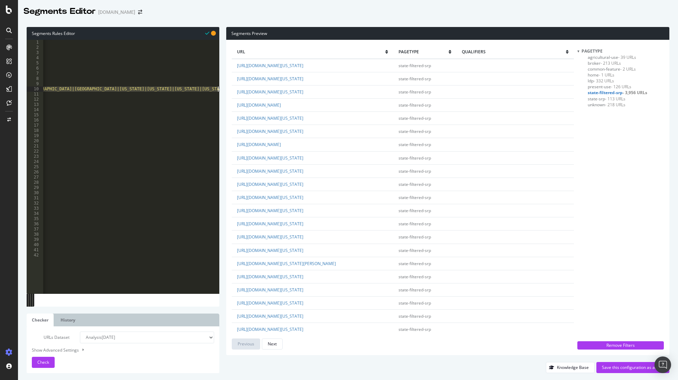
paste textarea "Cursor at row 10"
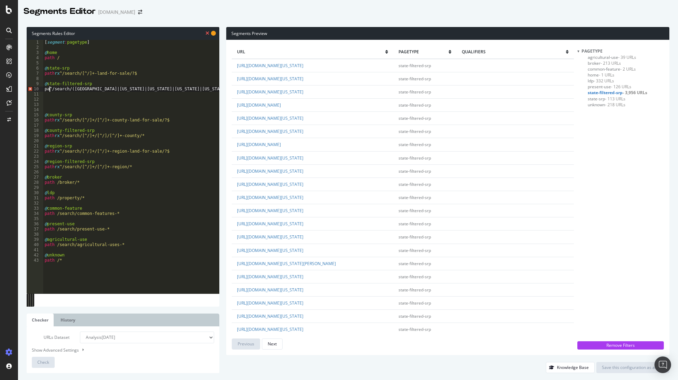
scroll to position [0, 1]
type textarea "path rx ^/search/(united-states|alabama|alaska|arizona|arkansas|california|colo…"
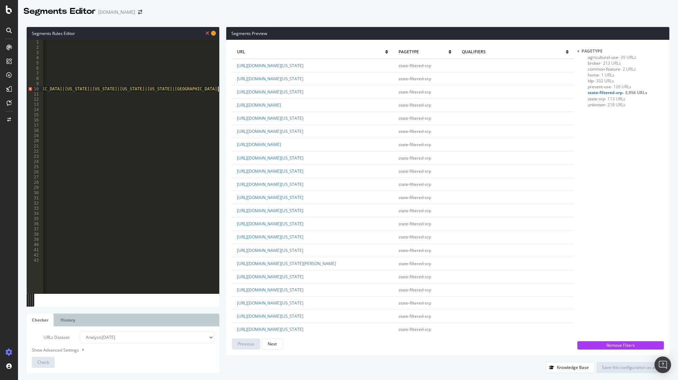
scroll to position [0, 0]
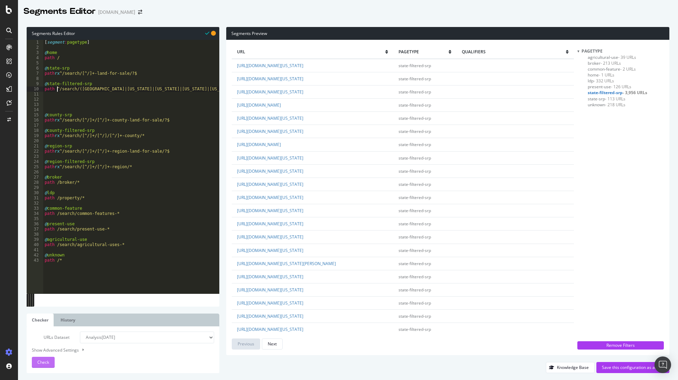
type textarea "path ^/search/(united-states|alabama|alaska|arizona|arkansas|california|colorad…"
click at [41, 361] on span "Check" at bounding box center [43, 362] width 12 height 6
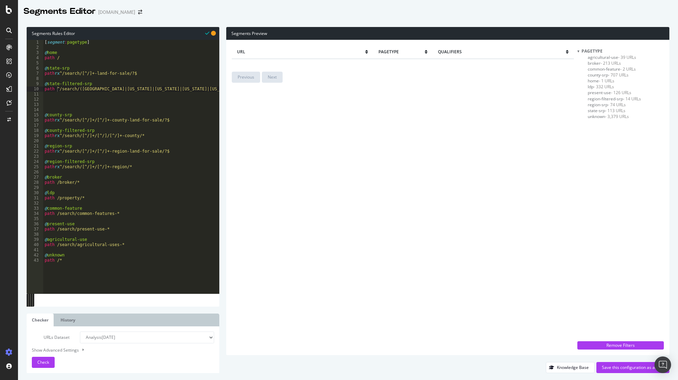
click at [602, 111] on span "state-srp - 113 URLs" at bounding box center [607, 111] width 38 height 6
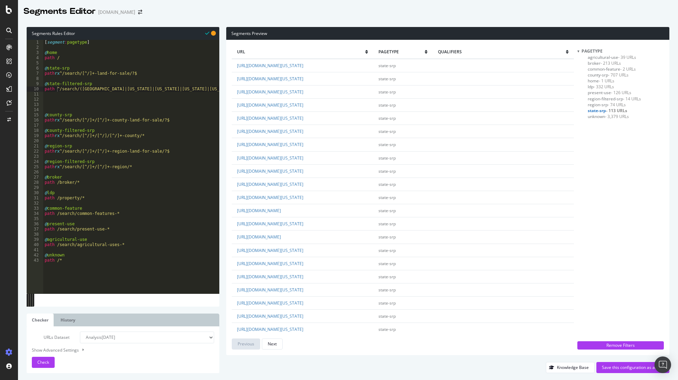
click at [606, 98] on span "region-filtered-srp - 14 URLs" at bounding box center [614, 99] width 53 height 6
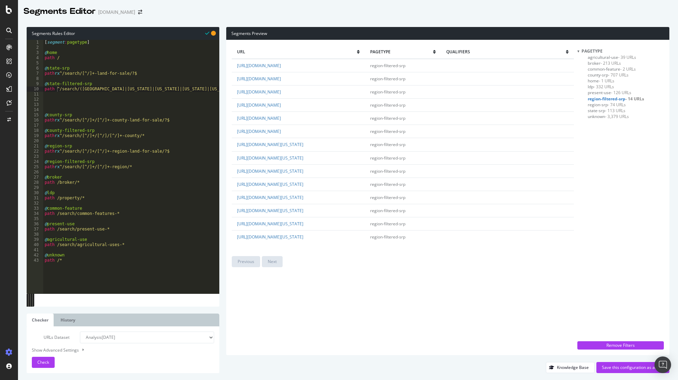
click at [604, 105] on span "region-srp - 74 URLs" at bounding box center [607, 105] width 38 height 6
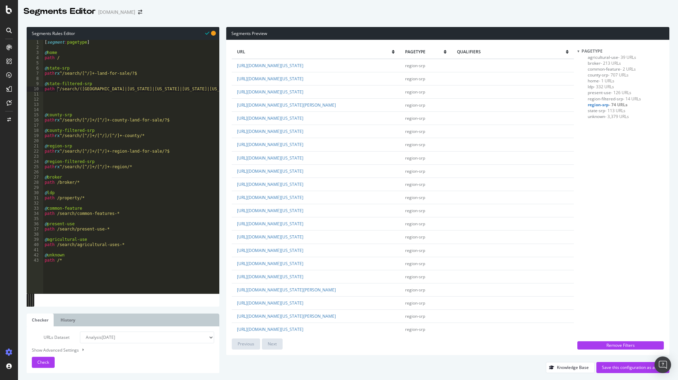
click at [602, 58] on span "agricultural-use - 39 URLs" at bounding box center [612, 57] width 48 height 6
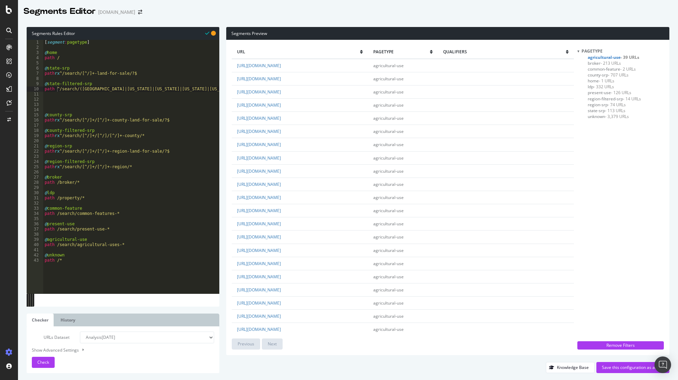
click at [602, 65] on span "- 213 URLs" at bounding box center [611, 63] width 20 height 6
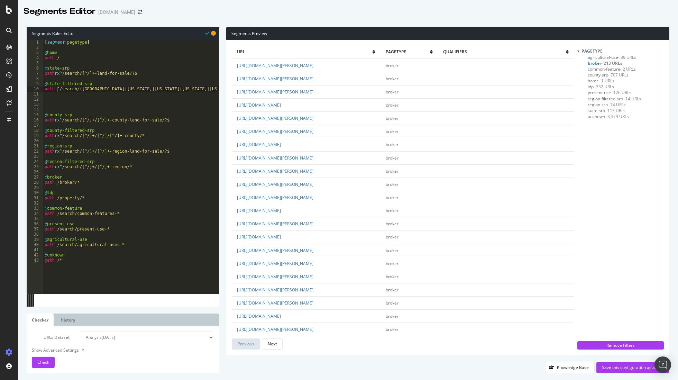
click at [608, 70] on span "common-feature - 2 URLs" at bounding box center [612, 69] width 48 height 6
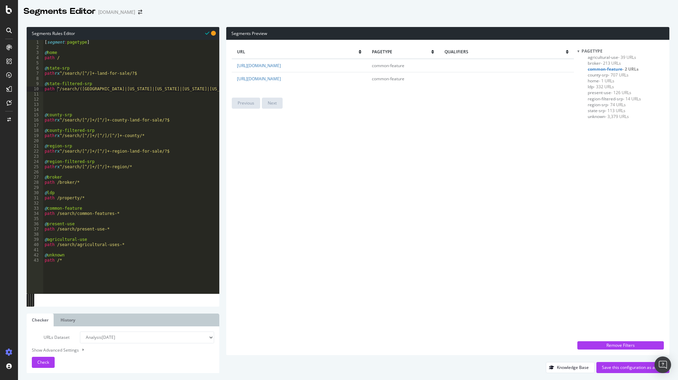
click at [608, 75] on span "county-srp - 707 URLs" at bounding box center [608, 75] width 41 height 6
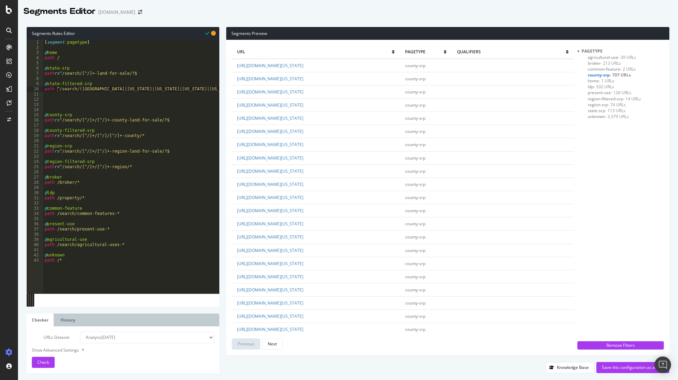
click at [604, 116] on span "unknown - 3,379 URLs" at bounding box center [608, 117] width 41 height 6
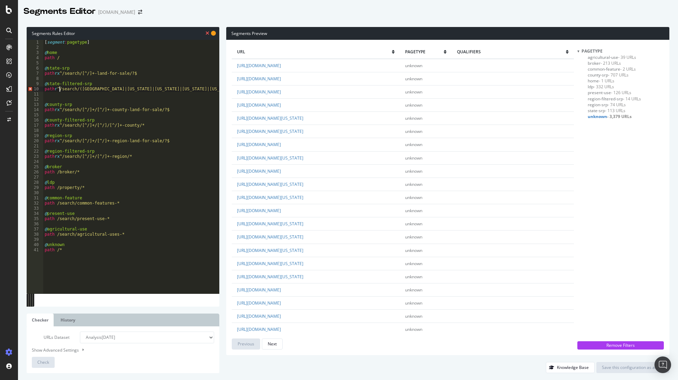
type textarea "path rx ^/search/(united-states|alabama|alaska|arizona|arkansas|california|colo…"
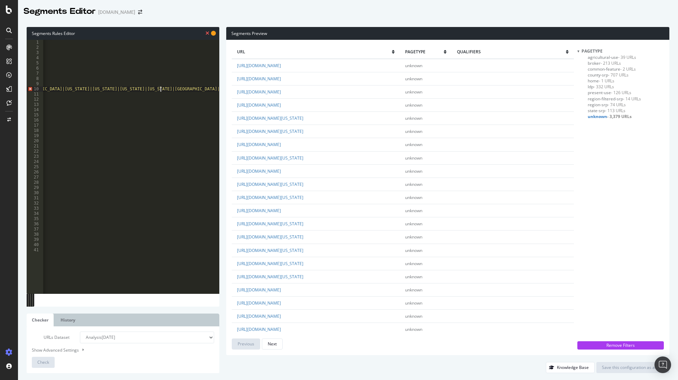
type textarea "/"
type textarea "*"
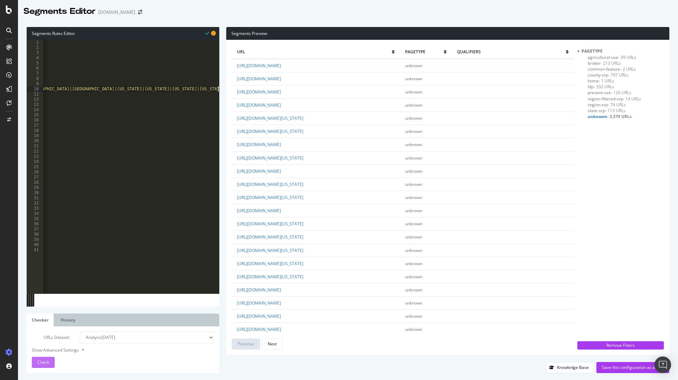
click at [42, 359] on div "Check" at bounding box center [43, 362] width 12 height 10
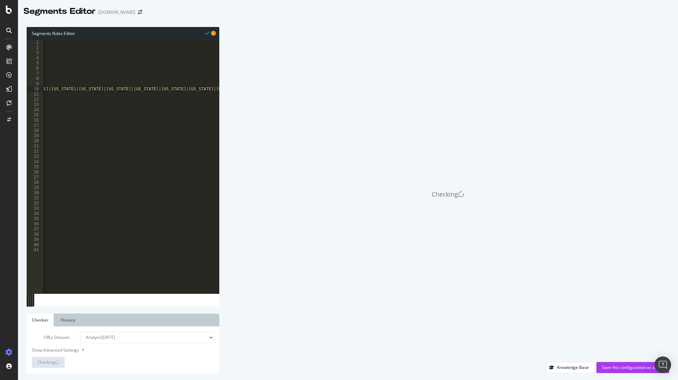
scroll to position [0, 0]
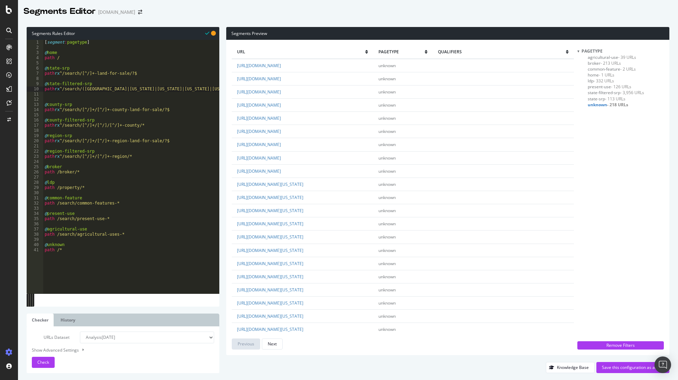
click at [611, 92] on span "state-filtered-srp - 3,956 URLs" at bounding box center [616, 93] width 56 height 6
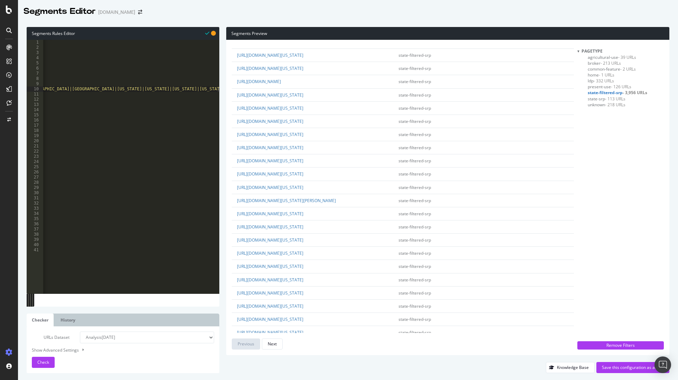
scroll to position [0, 1088]
drag, startPoint x: 217, startPoint y: 90, endPoint x: 215, endPoint y: 112, distance: 22.6
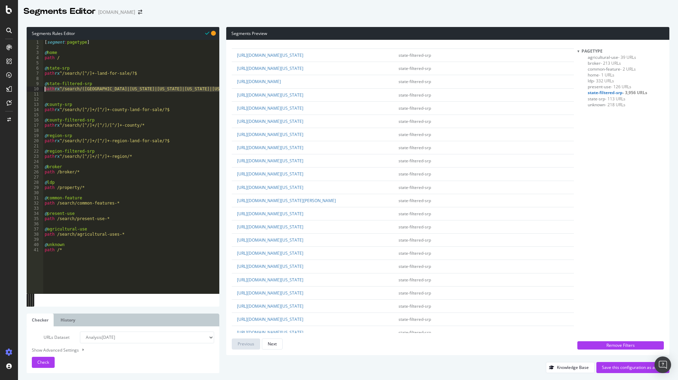
click at [64, 88] on div "[ segment : pagetype ] @ home path / @ state-srp path rx ^/search/[^/]+-land-fo…" at bounding box center [675, 172] width 1264 height 264
type textarea "path rx ^/search/(united-states|alabama|alaska|arizona|arkansas|california|colo…"
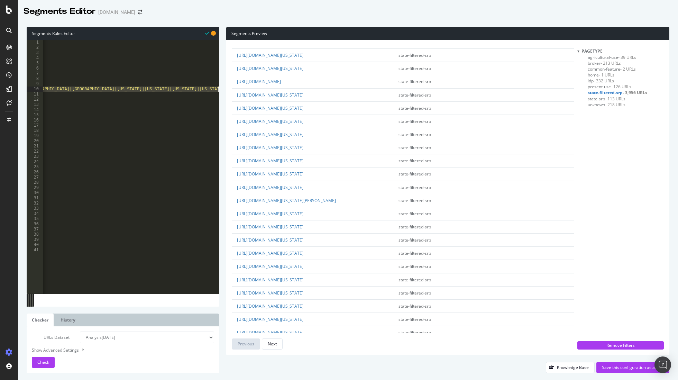
scroll to position [0, 1088]
drag, startPoint x: 235, startPoint y: 54, endPoint x: 397, endPoint y: 307, distance: 300.8
copy tbody "https://www.landandfarm.com/search/missouri/farms-for-sale/ state-filtered-srp …"
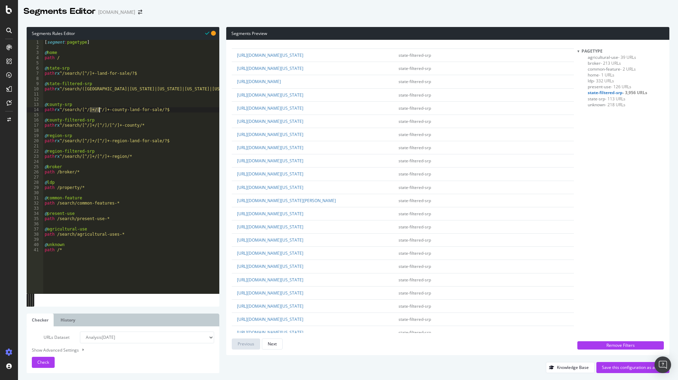
drag, startPoint x: 89, startPoint y: 110, endPoint x: 101, endPoint y: 109, distance: 11.5
click at [99, 109] on div "[ segment : pagetype ] @ home path / @ state-srp path rx ^/search/[^/]+-land-fo…" at bounding box center [675, 172] width 1264 height 264
click at [68, 90] on div "[ segment : pagetype ] @ home path / @ state-srp path rx ^/search/[^/]+-land-fo…" at bounding box center [675, 172] width 1264 height 264
type textarea "path rx ^/search/(united-states|alabama|alaska|arizona|arkansas|california|colo…"
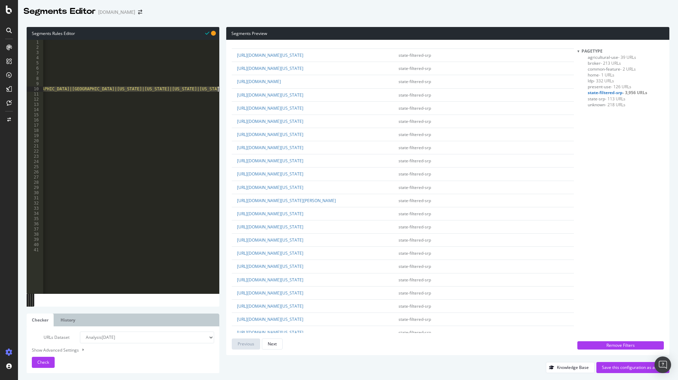
paste textarea "path rx ^\/search\/(united-states|alabama|alaska|arizona|arkansas|california|co…"
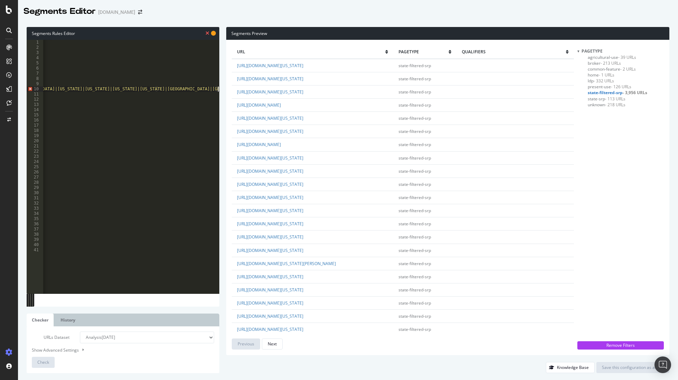
scroll to position [0, 0]
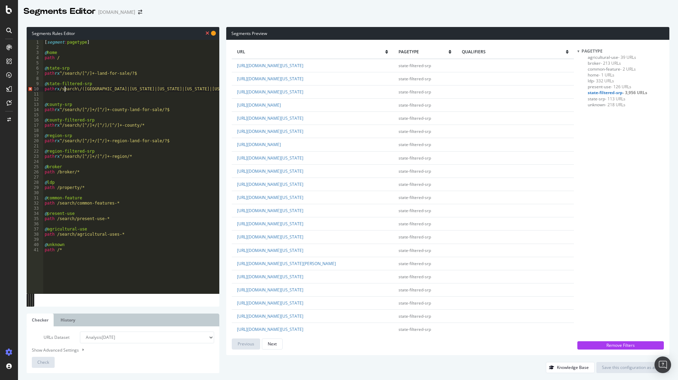
type textarea "path rx \/search\/(united-states|alabama|alaska|arizona|arkansas|california|col…"
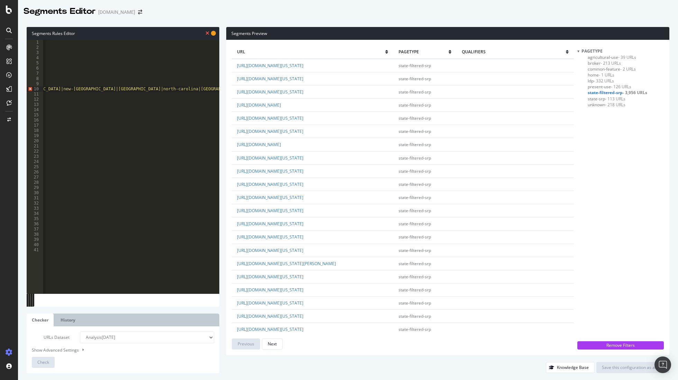
scroll to position [0, 1153]
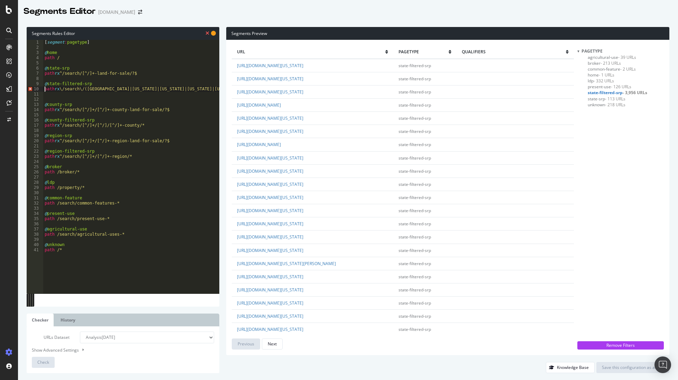
scroll to position [0, 0]
type textarea "path rx /search/(united-states|alabama|alaska|arizona|arkansas|california|color…"
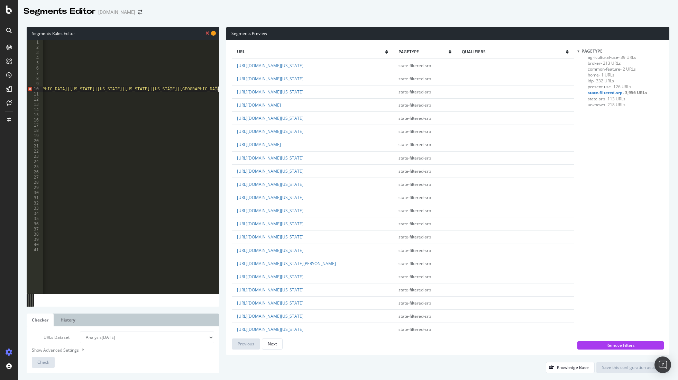
scroll to position [0, 1132]
type textarea ")*"
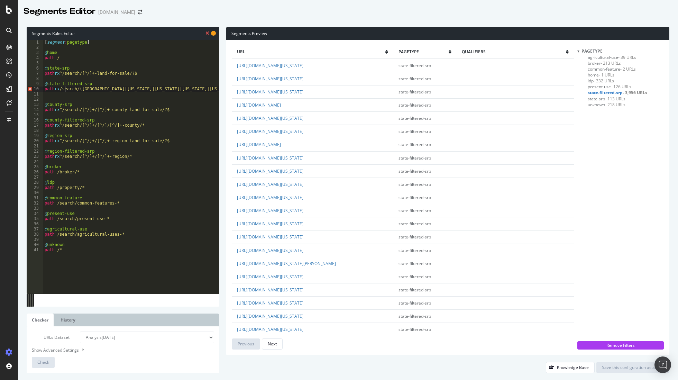
scroll to position [0, 1]
type textarea "path rx ^/search/(united-states|alabama|alaska|arizona|arkansas|california|colo…"
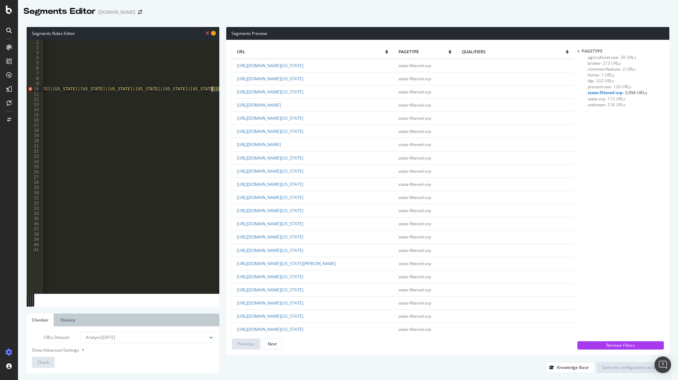
drag, startPoint x: 151, startPoint y: 91, endPoint x: 214, endPoint y: 90, distance: 63.4
click at [214, 90] on div "[ segment : pagetype ] @ home path / @ state-srp path rx ^/search/[^/]+-land-fo…" at bounding box center [575, 172] width 1329 height 264
click at [214, 90] on div "[ segment : pagetype ] @ home path / @ state-srp path rx ^/search/[^/]+-land-fo…" at bounding box center [556, 172] width 1329 height 264
type textarea "path rx ^/search/(united-states|alabama|alaska|arizona|arkansas|california|colo…"
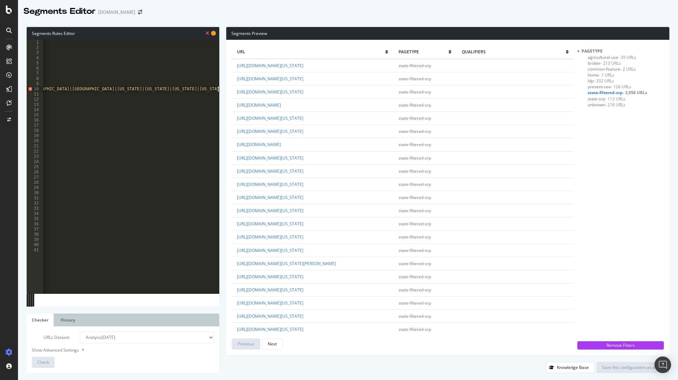
scroll to position [0, 1086]
click at [36, 363] on button "Check" at bounding box center [43, 362] width 23 height 11
click at [624, 368] on div "Save this configuration as active" at bounding box center [633, 368] width 62 height 6
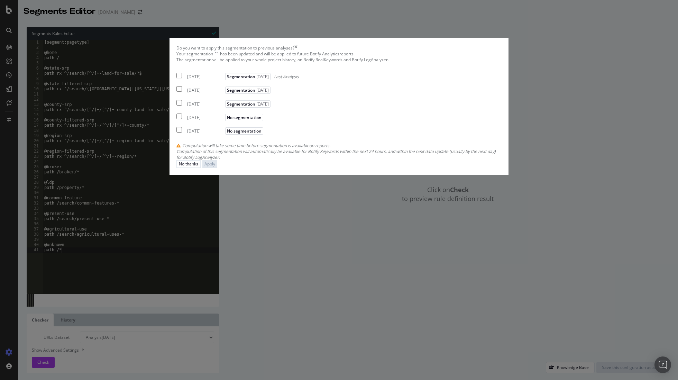
click at [182, 78] on input "modal" at bounding box center [180, 76] width 6 height 6
checkbox input "true"
click at [217, 168] on button "Apply" at bounding box center [210, 163] width 15 height 7
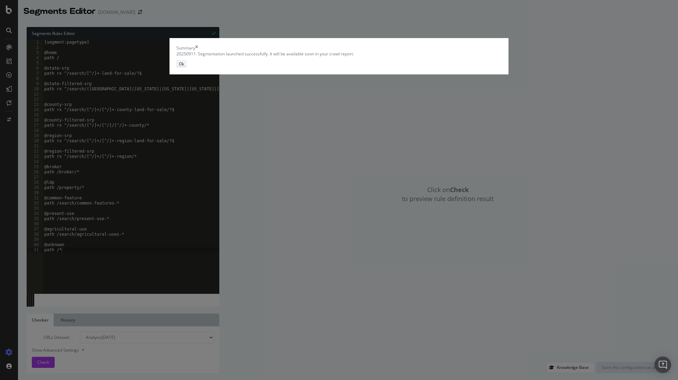
click at [184, 67] on div "Ok" at bounding box center [181, 64] width 5 height 6
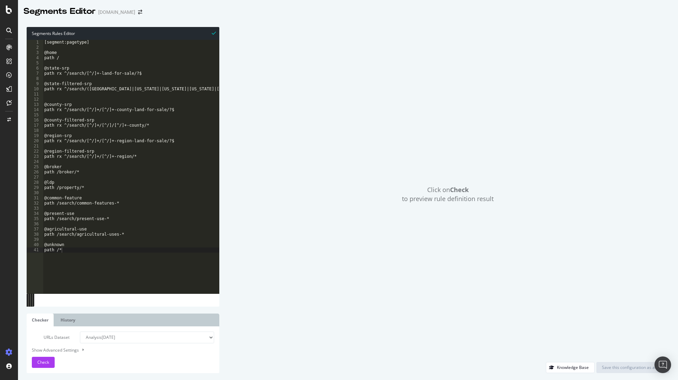
click at [46, 89] on div "[segment:pagetype] @home path / @state-srp path rx ^/search/[^/]+-land-for-sale…" at bounding box center [674, 172] width 1262 height 264
type textarea "path rx ^/search/(united-states|alabama|alaska|arizona|arkansas|california|colo…"
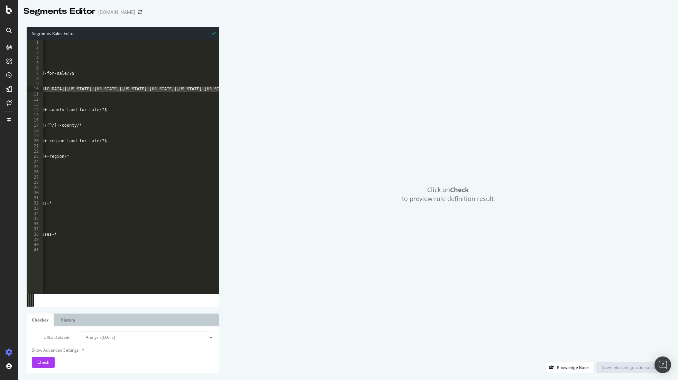
scroll to position [0, 0]
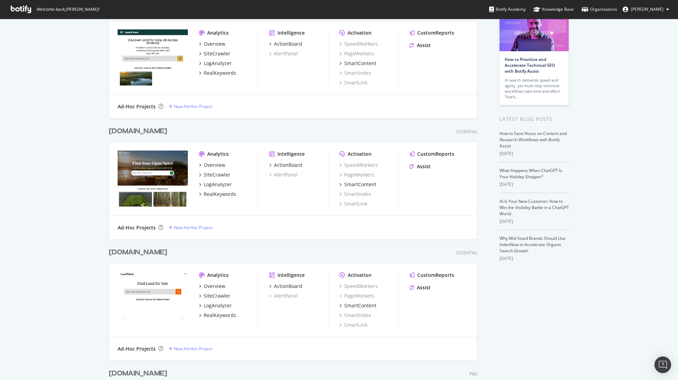
scroll to position [75, 0]
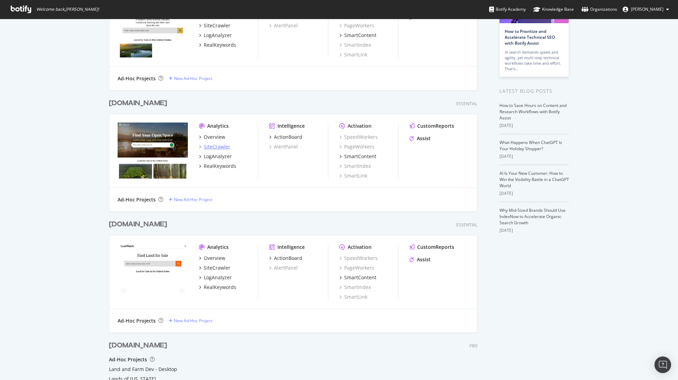
click at [214, 146] on div "SiteCrawler" at bounding box center [217, 146] width 27 height 7
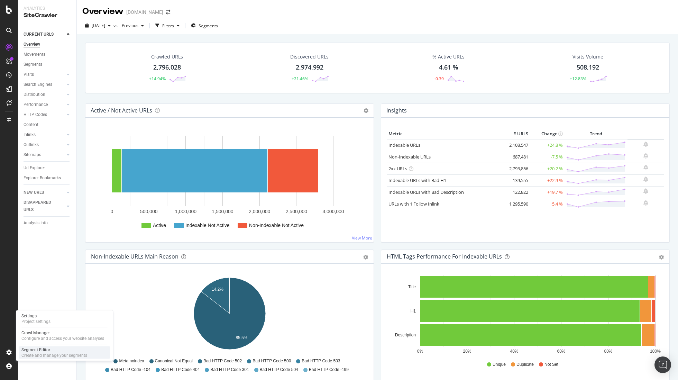
click at [51, 350] on div "Segment Editor" at bounding box center [54, 350] width 66 height 6
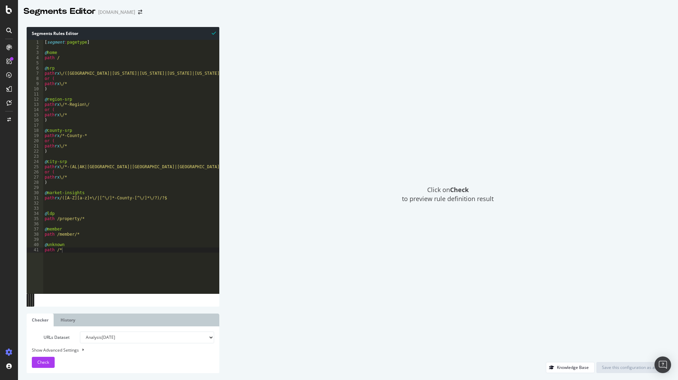
type textarea "path rx \/(United-States|Alabama|Alaska|Arizona|Arkansas|California|Colorado|Co…"
click at [82, 74] on div "[ segment : pagetype ] @ home path / @ srp path rx \/(United-States|Alabama|Ala…" at bounding box center [666, 172] width 1247 height 264
click at [64, 73] on div "[ segment : pagetype ] @ home path / @ srp path rx \/(United-States|Alabama|Ala…" at bounding box center [666, 172] width 1247 height 264
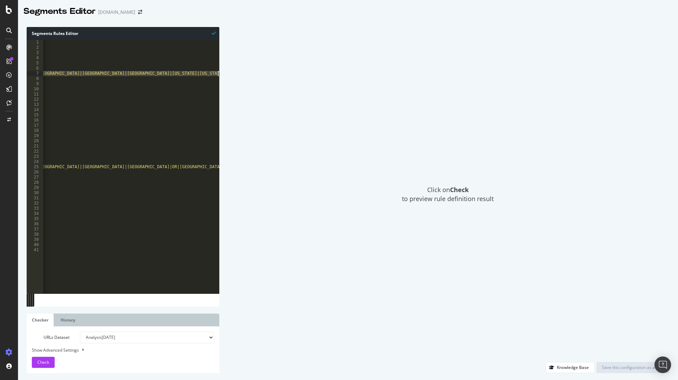
scroll to position [0, 1070]
type textarea "path rx \/(United-States|Alabama|Alaska|Arizona|Arkansas|California|Colorado|Co…"
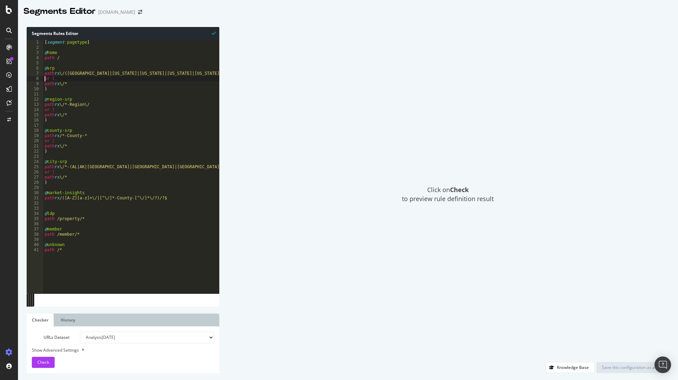
scroll to position [0, 0]
type textarea "path rx \/(United-States|Alabama|Alaska|Arizona|Arkansas|California|Colorado|Co…"
click at [129, 61] on div "[ segment : pagetype ] @ home path / @ srp path rx \/([GEOGRAPHIC_DATA]|[US_STA…" at bounding box center [666, 172] width 1247 height 264
drag, startPoint x: 70, startPoint y: 71, endPoint x: 80, endPoint y: 89, distance: 20.3
click at [80, 88] on div "[ segment : pagetype ] @ home path / @ srp path rx \/([GEOGRAPHIC_DATA]|[US_STA…" at bounding box center [666, 172] width 1247 height 264
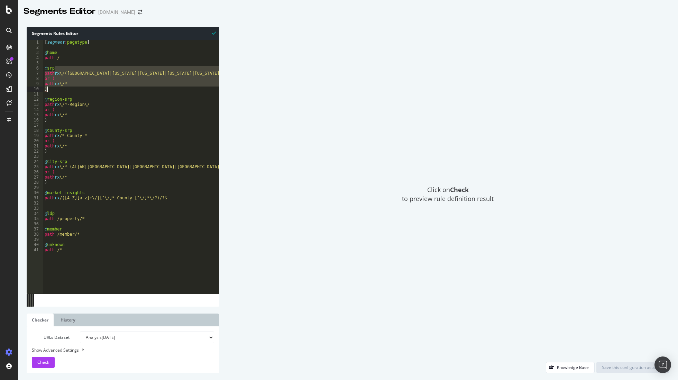
click at [78, 82] on div "[ segment : pagetype ] @ home path / @ srp path rx \/([GEOGRAPHIC_DATA]|[US_STA…" at bounding box center [666, 172] width 1247 height 264
type textarea "path rx \/*"
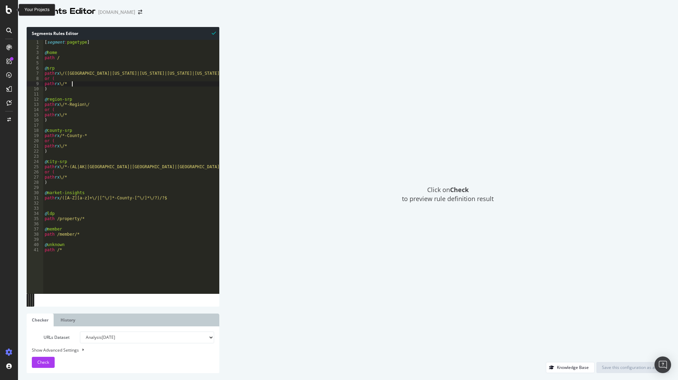
click at [10, 12] on icon at bounding box center [9, 10] width 6 height 8
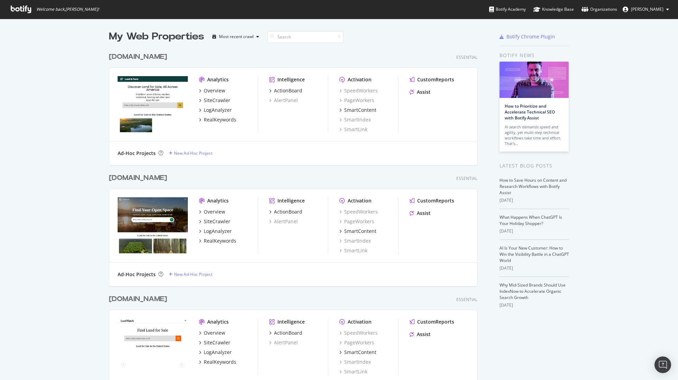
scroll to position [28, 0]
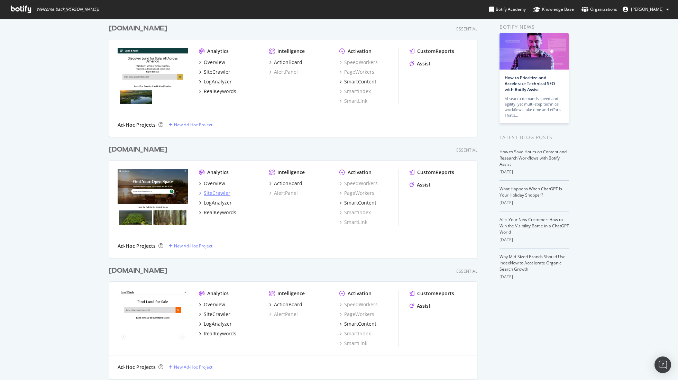
click at [212, 192] on div "SiteCrawler" at bounding box center [217, 193] width 27 height 7
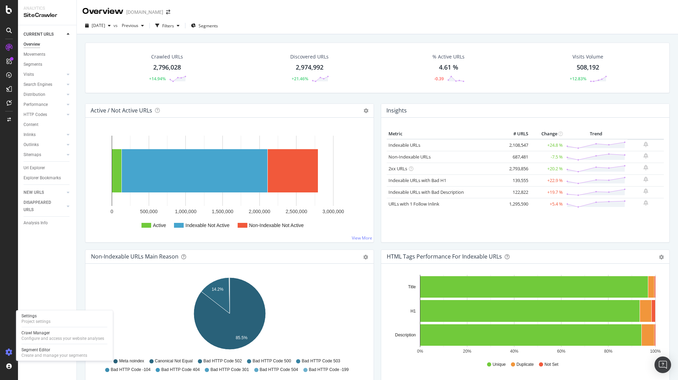
click at [12, 350] on icon at bounding box center [9, 352] width 7 height 7
click at [37, 354] on div "Create and manage your segments" at bounding box center [54, 356] width 66 height 6
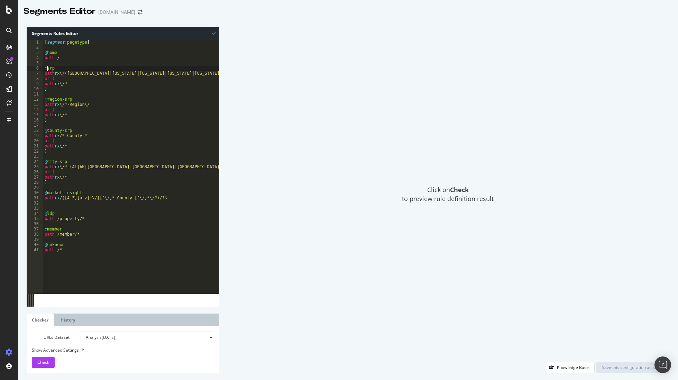
drag, startPoint x: 47, startPoint y: 68, endPoint x: 53, endPoint y: 79, distance: 12.4
click at [47, 68] on div "[ segment : pagetype ] @ home path / @ srp path rx \/(United-States|Alabama|Ala…" at bounding box center [666, 172] width 1247 height 264
type textarea "@state-srp"
click at [44, 360] on span "Check" at bounding box center [43, 362] width 12 height 6
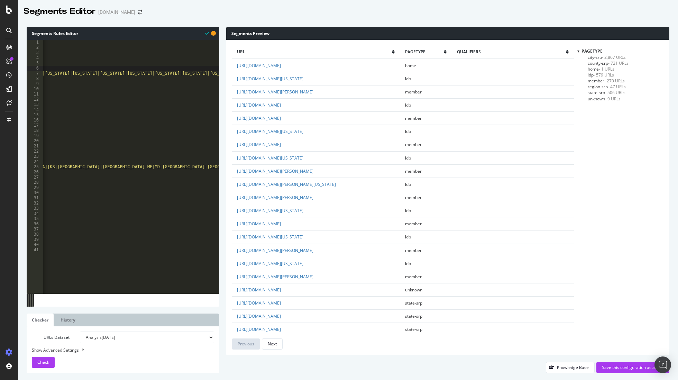
scroll to position [0, 0]
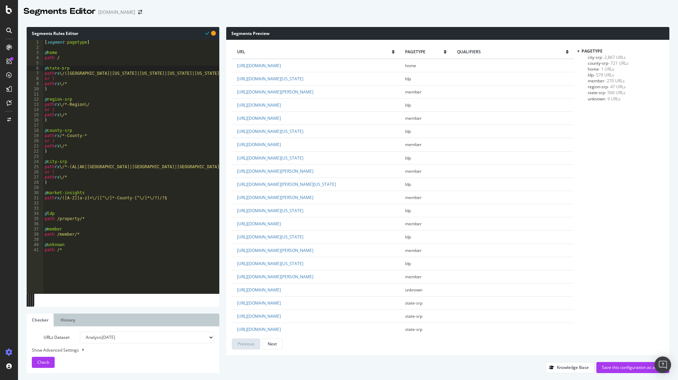
click at [601, 92] on span "state-srp - 506 URLs" at bounding box center [607, 93] width 38 height 6
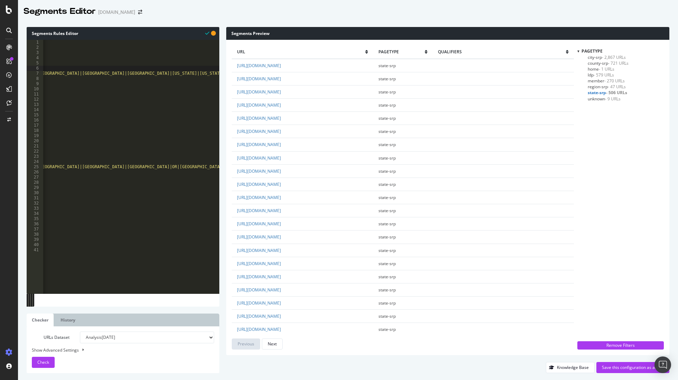
scroll to position [0, 1070]
type textarea "or ("
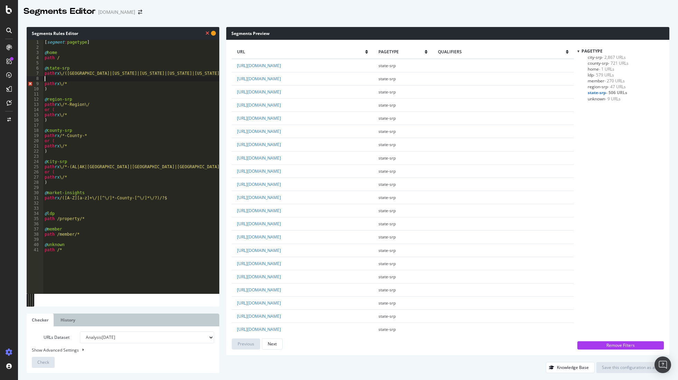
type textarea "path rx \/*"
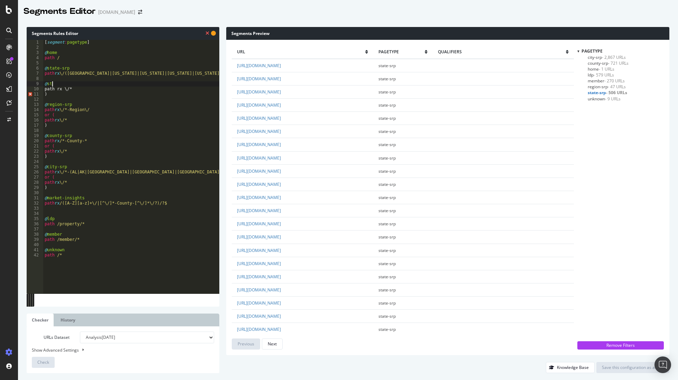
scroll to position [0, 0]
type textarea "@state-filter-srp"
type textarea "path rx \/(United-States|Alabama|Alaska|Arizona|Arkansas|California|Colorado|Co…"
type textarea "path rx \/*"
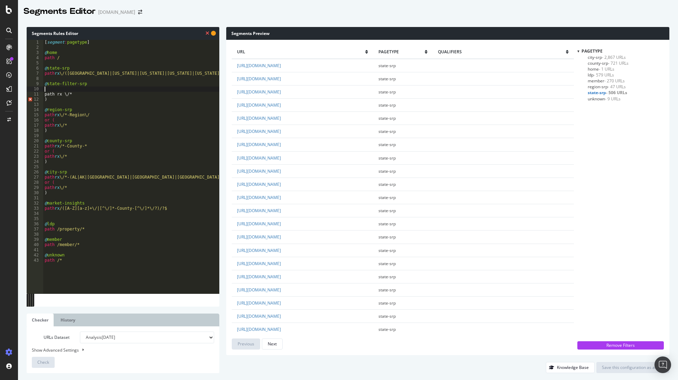
paste textarea "Cursor at row 10"
type textarea "path rx \/*"
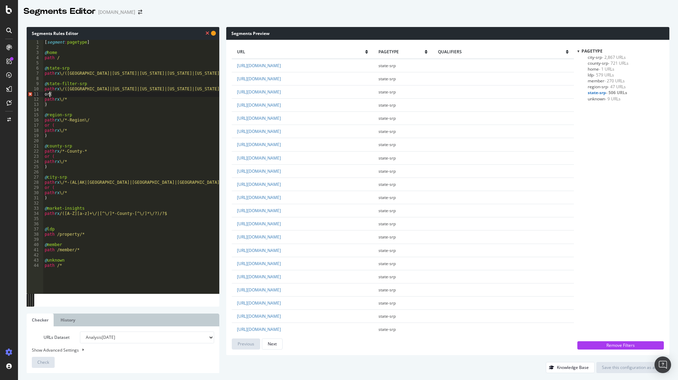
drag, startPoint x: 50, startPoint y: 95, endPoint x: 53, endPoint y: 111, distance: 16.6
click at [50, 95] on div "[ segment : pagetype ] @ home path / @ state-srp path rx \/(United-States|Alaba…" at bounding box center [669, 172] width 1252 height 264
type textarea "or ("
click at [43, 366] on div "Check" at bounding box center [43, 362] width 12 height 10
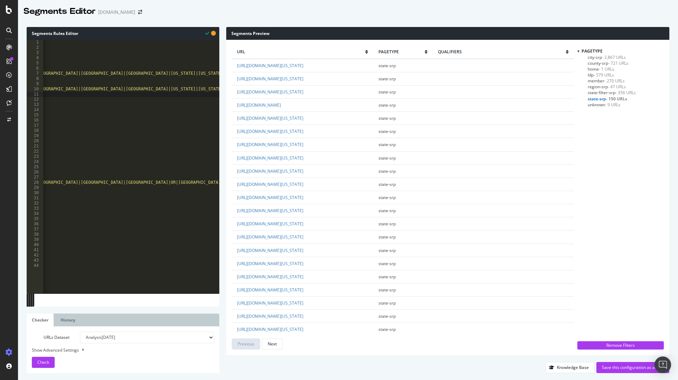
scroll to position [0, 1076]
drag, startPoint x: 215, startPoint y: 74, endPoint x: 229, endPoint y: 95, distance: 24.4
type textarea "all-land/$?"
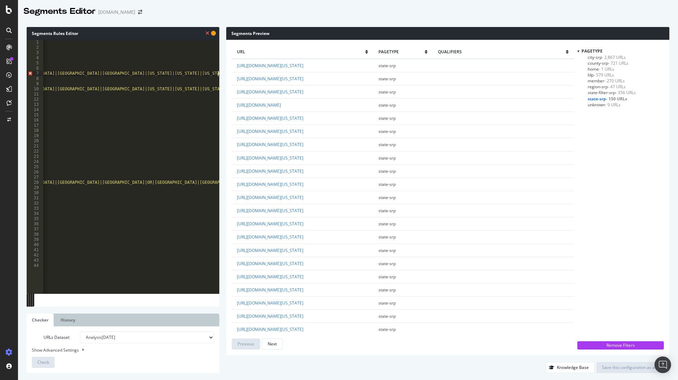
scroll to position [0, 0]
type textarea "?$"
type textarea "\"
type textarea "/"
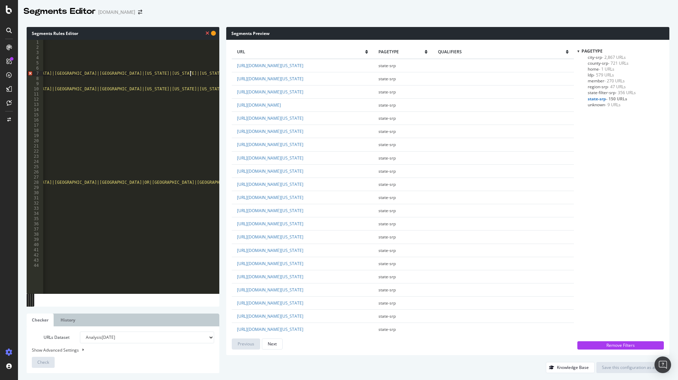
type textarea "path rx \/(United-States|Alabama|Alaska|Arizona|Arkansas|California|Colorado|Co…"
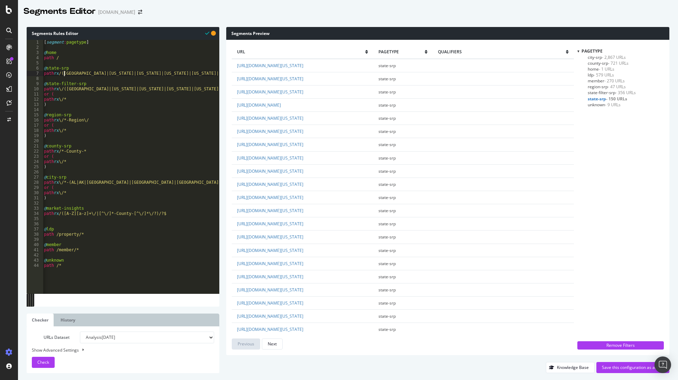
scroll to position [0, 0]
click at [43, 363] on span "Check" at bounding box center [43, 362] width 12 height 6
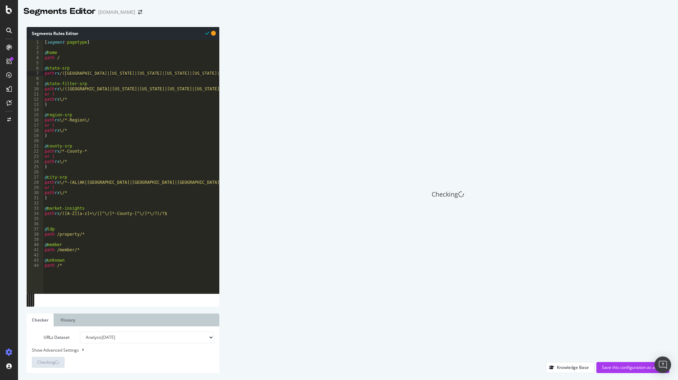
scroll to position [0, 0]
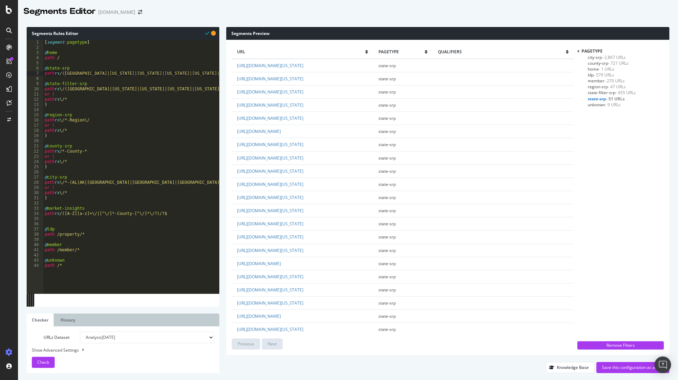
click at [608, 92] on span "state-filter-srp - 455 URLs" at bounding box center [612, 93] width 48 height 6
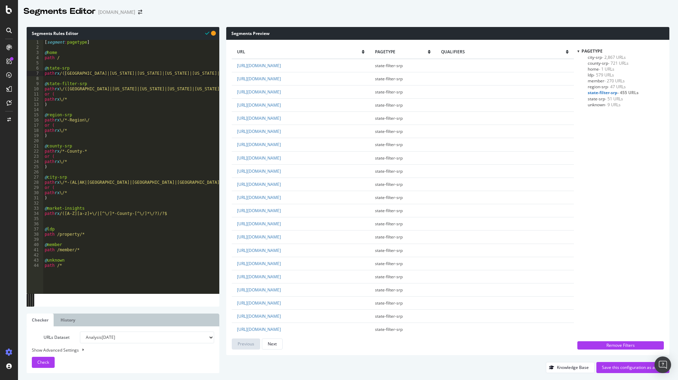
click at [124, 125] on div "[ segment : pagetype ] @ home path / @ state-srp path rx /(United-States|Alabam…" at bounding box center [677, 172] width 1269 height 264
click at [109, 119] on div "[ segment : pagetype ] @ home path / @ state-srp path rx /(United-States|Alabam…" at bounding box center [677, 172] width 1269 height 264
click at [99, 148] on div "[ segment : pagetype ] @ home path / @ state-srp path rx /(United-States|Alabam…" at bounding box center [677, 172] width 1269 height 264
type textarea "@county-srp"
click at [627, 366] on div "Save this configuration as active" at bounding box center [633, 368] width 62 height 6
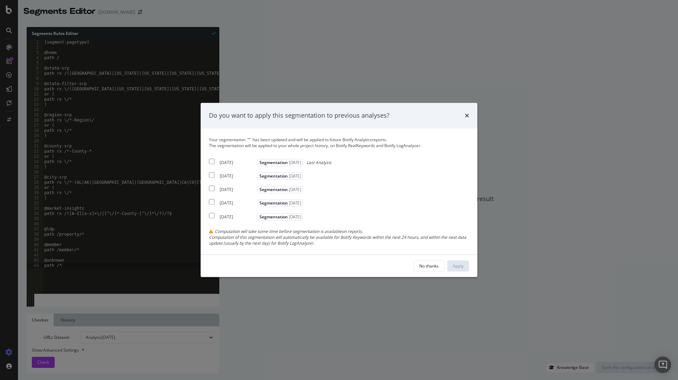
click at [215, 161] on div "2025 Aug. 29th Segmentation 2025-08-04 Last Analysis" at bounding box center [270, 161] width 123 height 8
checkbox input "true"
click at [458, 264] on div "Apply" at bounding box center [458, 266] width 11 height 6
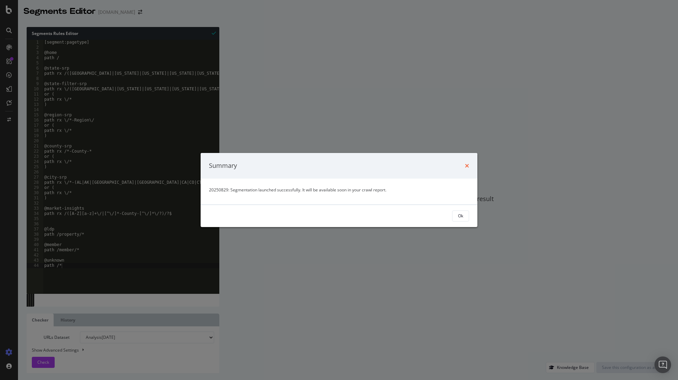
click at [468, 165] on icon "times" at bounding box center [467, 166] width 4 height 6
